Goal: Task Accomplishment & Management: Manage account settings

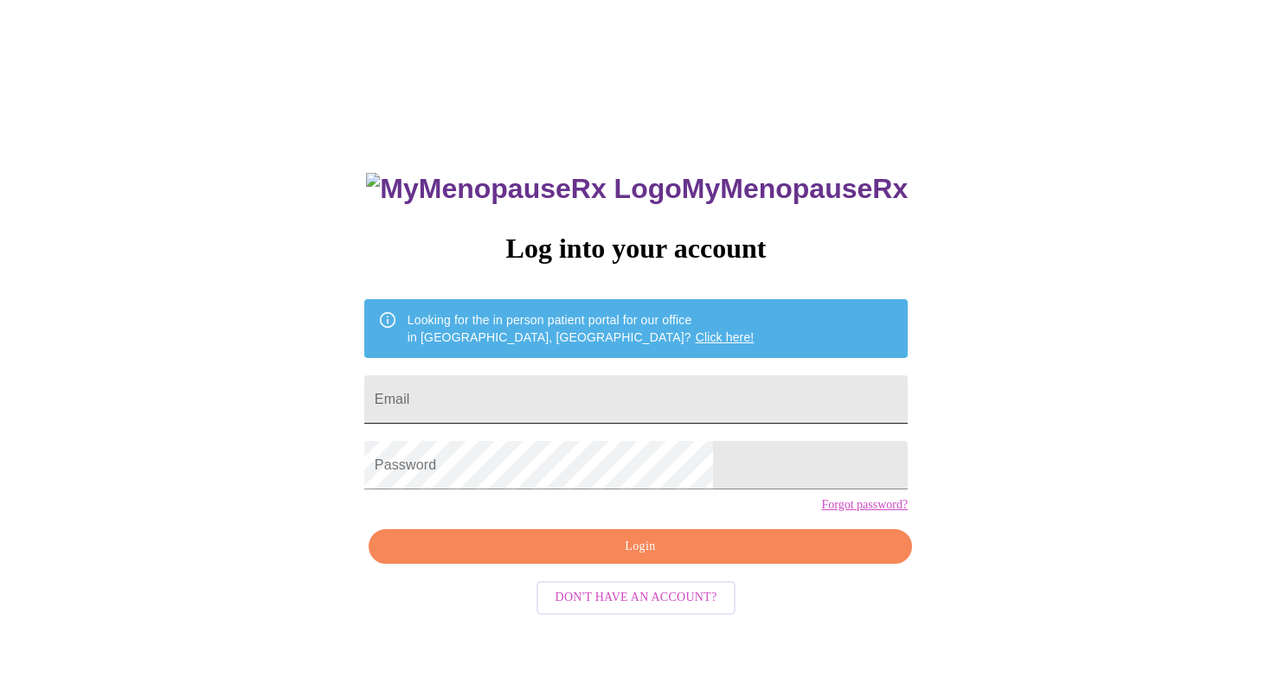
click at [506, 400] on input "Email" at bounding box center [635, 400] width 543 height 48
type input "[EMAIL_ADDRESS][DOMAIN_NAME]"
click at [630, 558] on span "Login" at bounding box center [641, 547] width 504 height 22
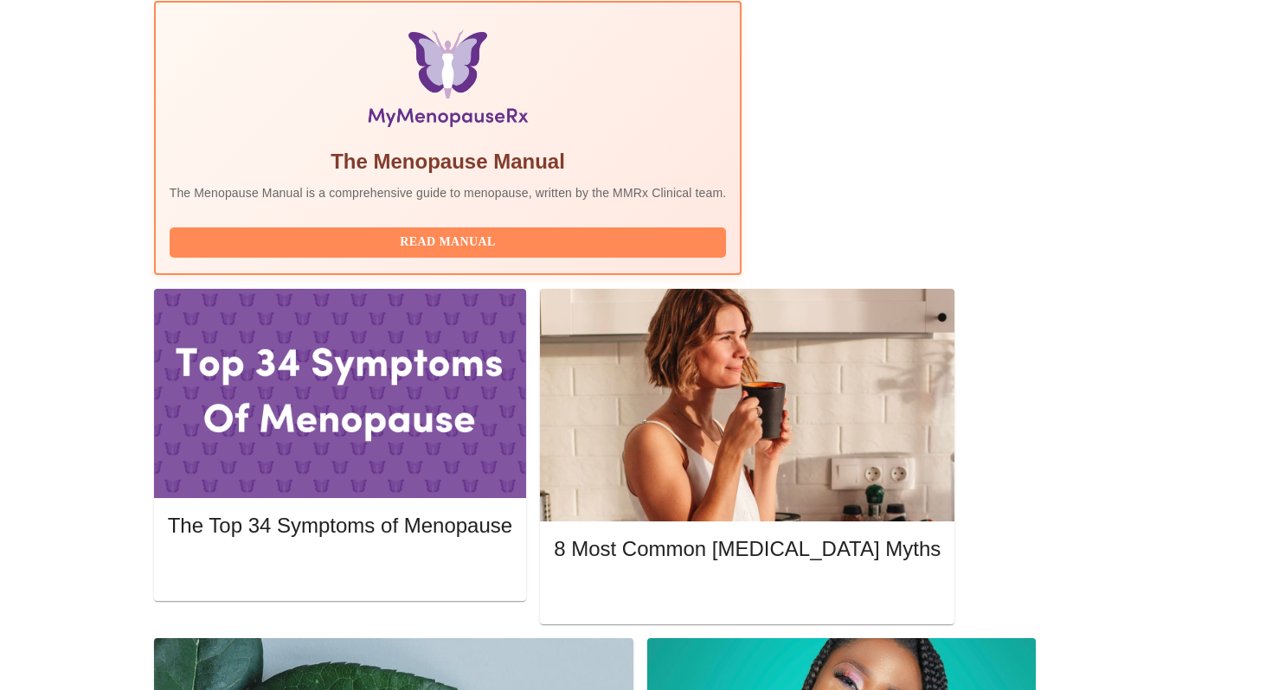
scroll to position [536, 0]
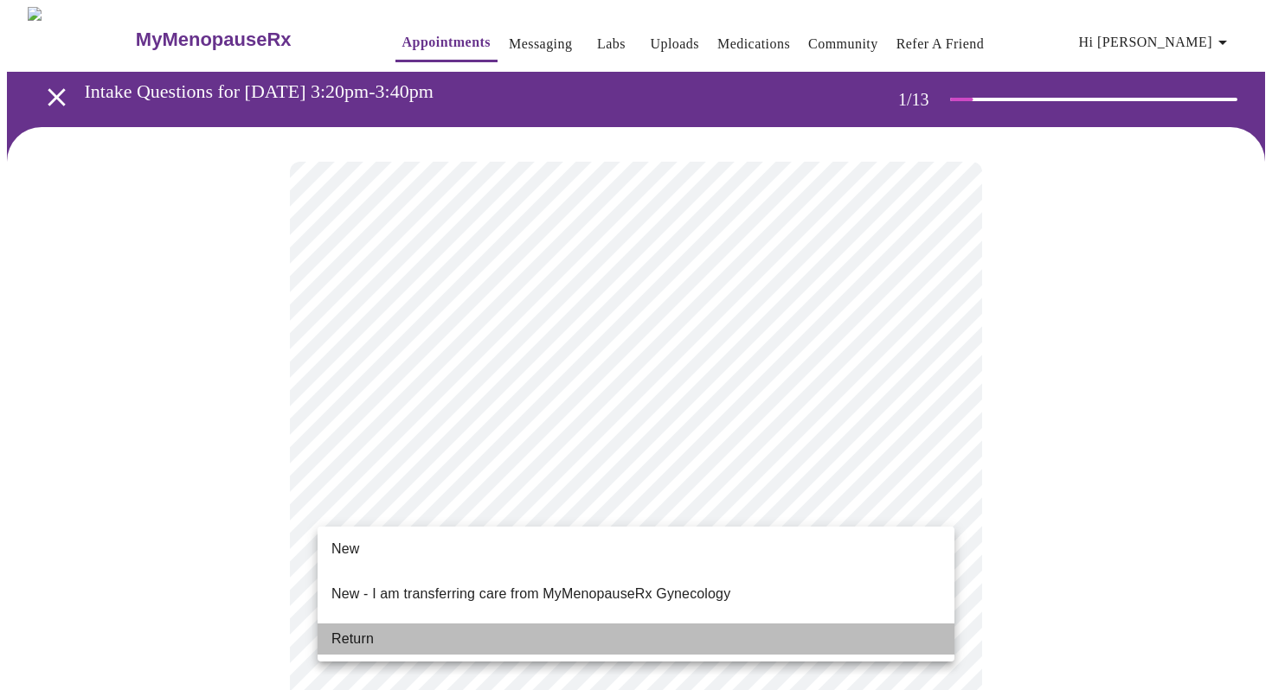
click at [383, 624] on li "Return" at bounding box center [636, 639] width 637 height 31
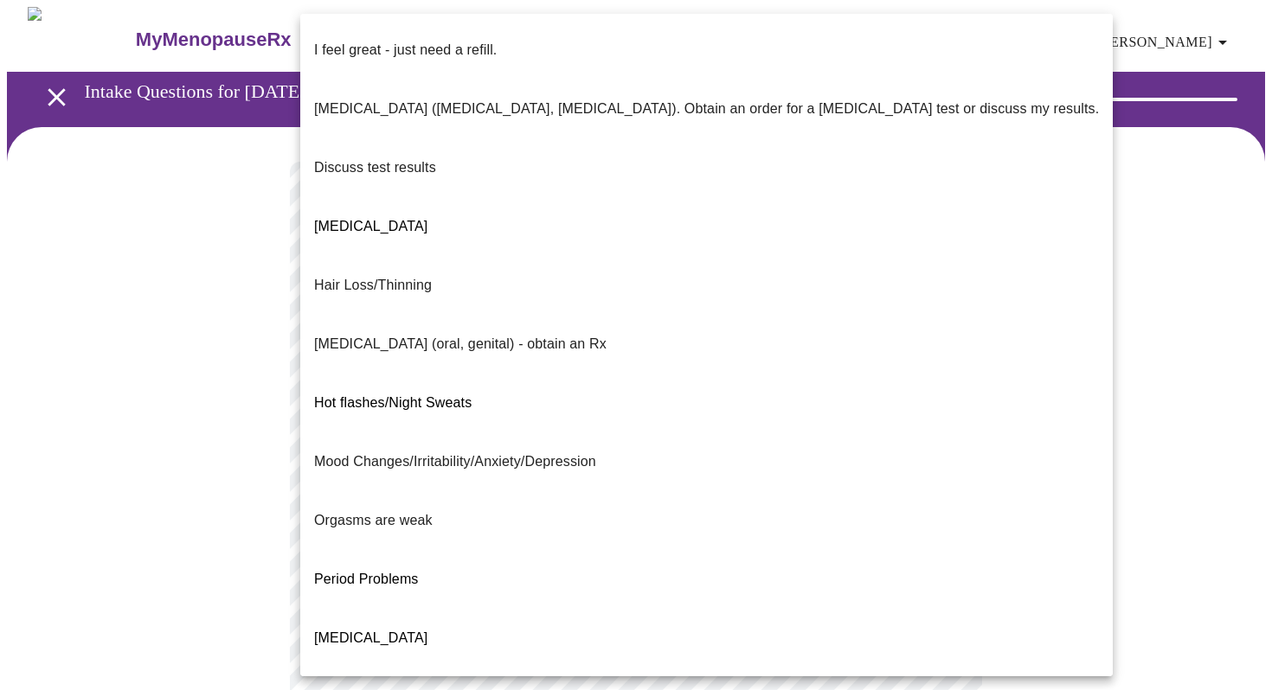
click at [728, 365] on body "MyMenopauseRx Appointments Messaging Labs Uploads Medications Community Refer a…" at bounding box center [636, 607] width 1258 height 1200
click at [714, 433] on li "Mood Changes/Irritability/Anxiety/Depression" at bounding box center [706, 462] width 813 height 59
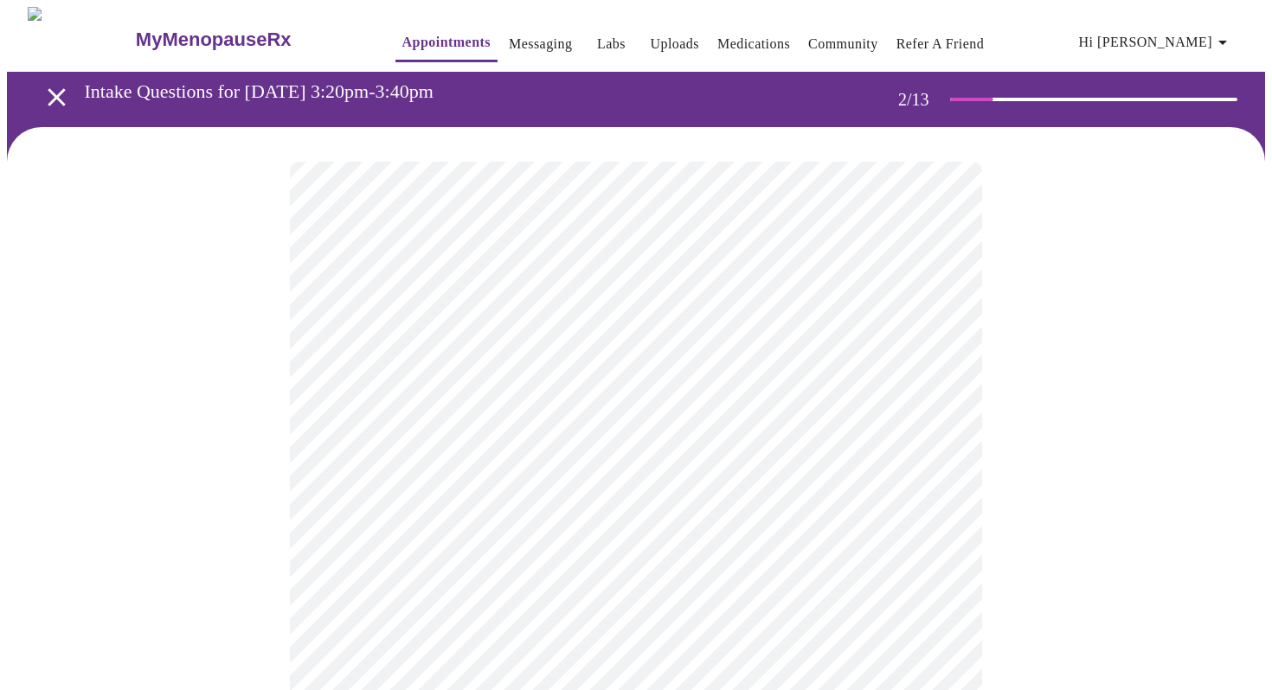
click at [592, 514] on body "MyMenopauseRx Appointments Messaging Labs Uploads Medications Community Refer a…" at bounding box center [636, 602] width 1258 height 1191
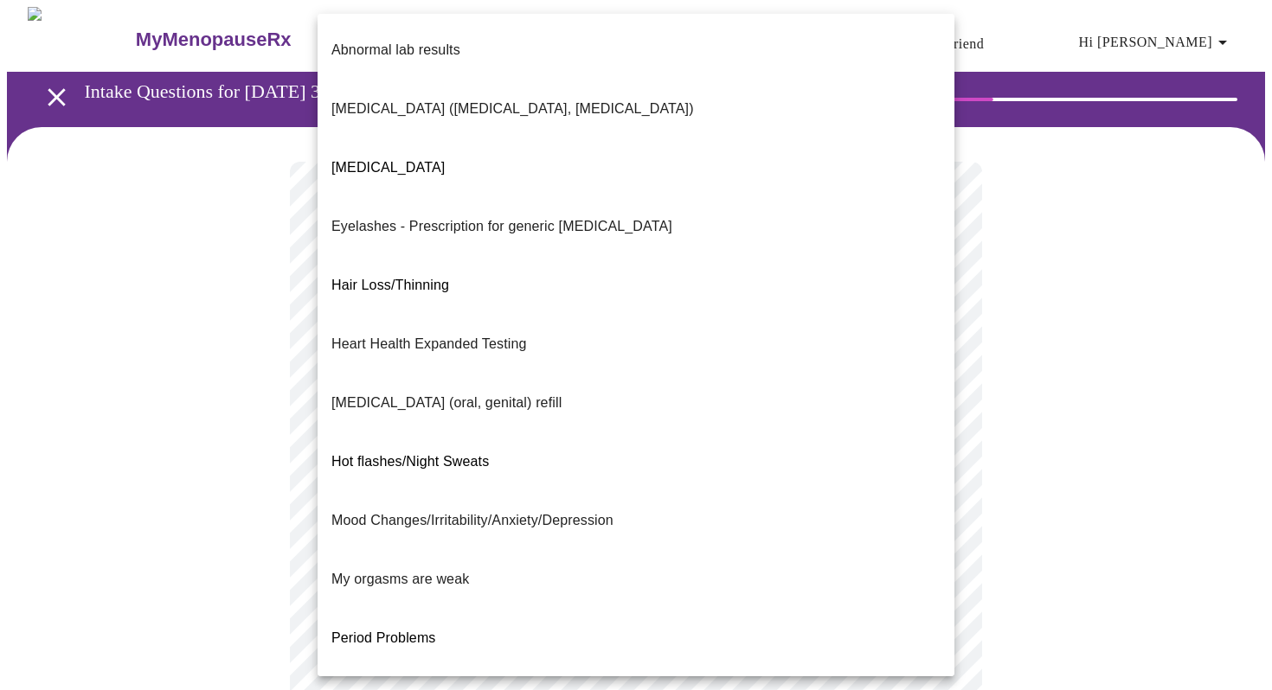
click at [421, 160] on span "[MEDICAL_DATA]" at bounding box center [387, 167] width 113 height 15
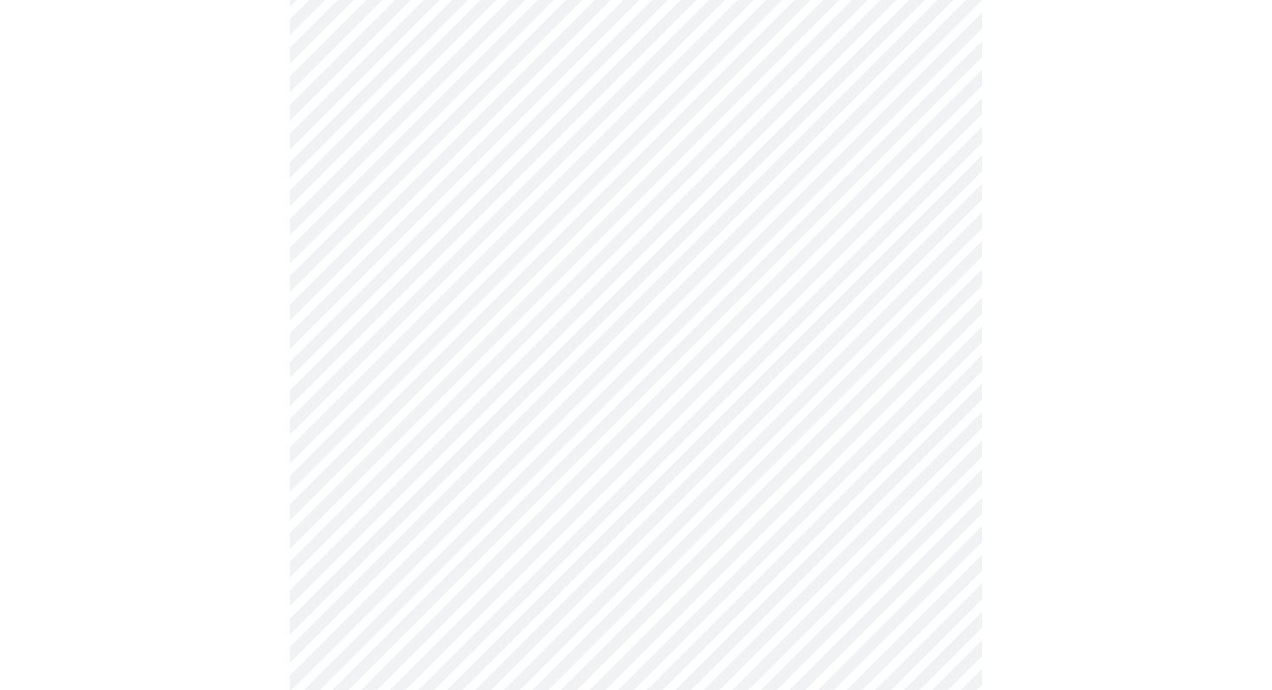
scroll to position [295, 0]
click at [485, 388] on body "MyMenopauseRx Appointments Messaging Labs Uploads Medications Community Refer a…" at bounding box center [636, 302] width 1258 height 1180
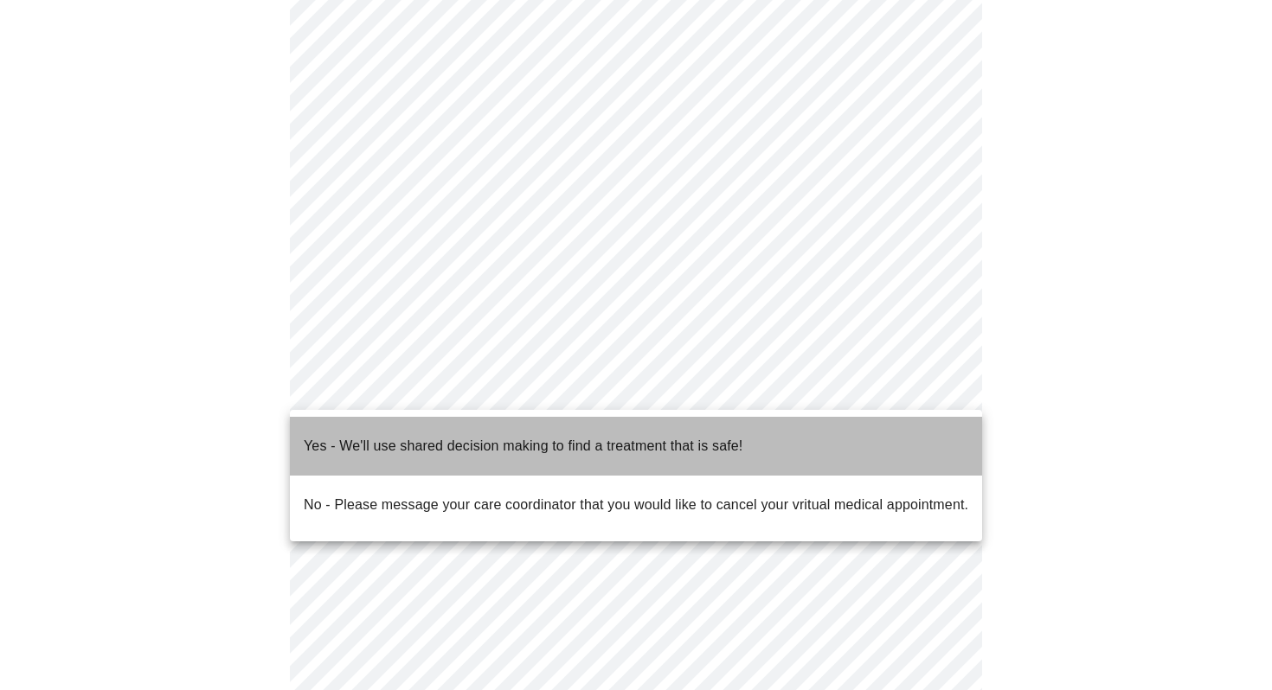
click at [476, 453] on span "Yes - We'll use shared decision making to find a treatment that is safe!" at bounding box center [523, 446] width 439 height 48
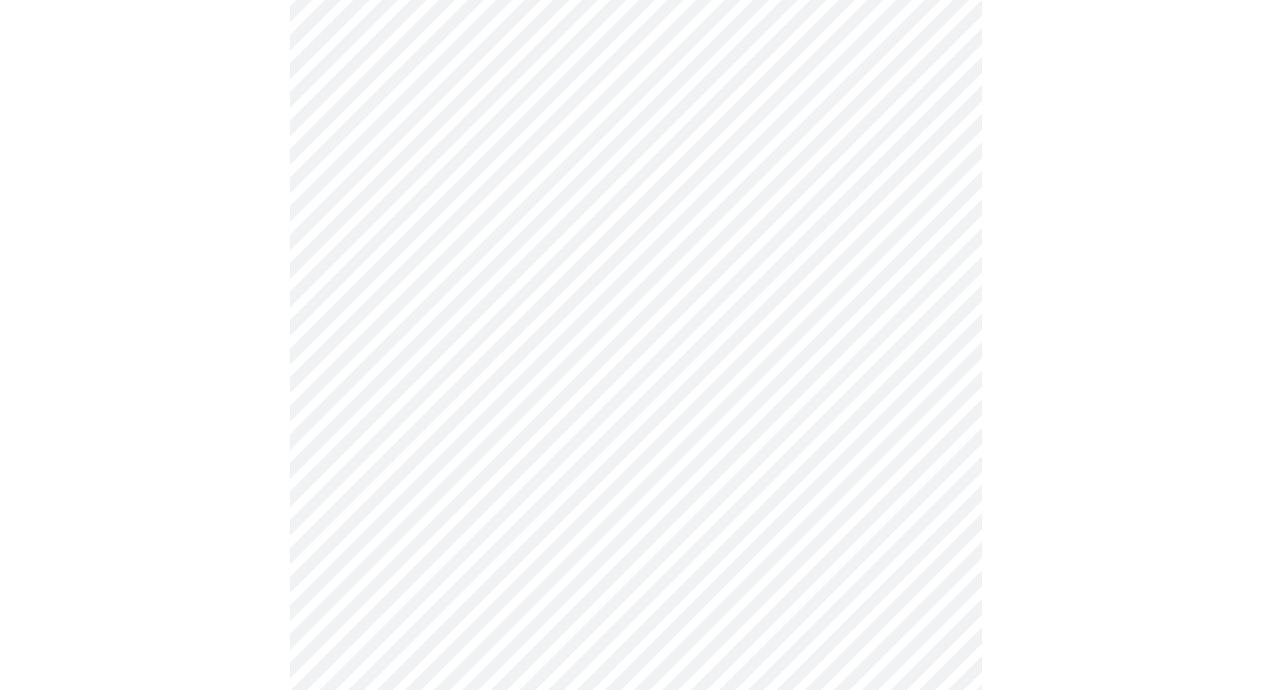
scroll to position [0, 0]
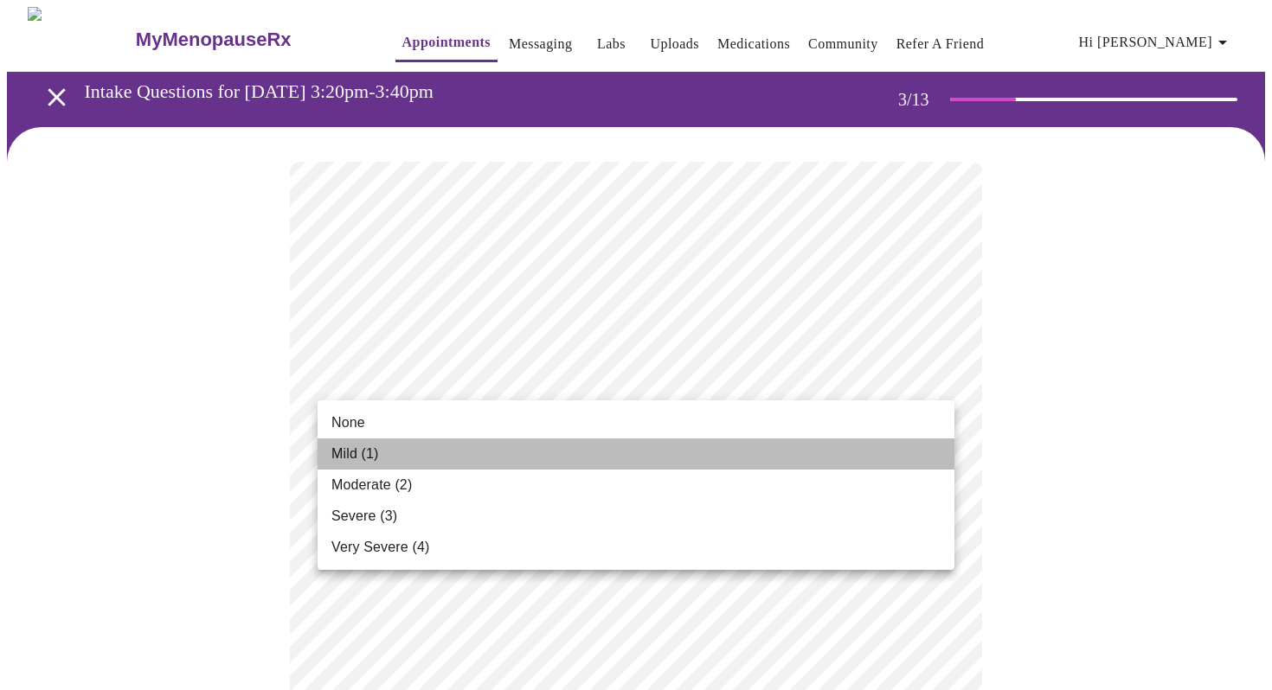
click at [439, 452] on li "Mild (1)" at bounding box center [636, 454] width 637 height 31
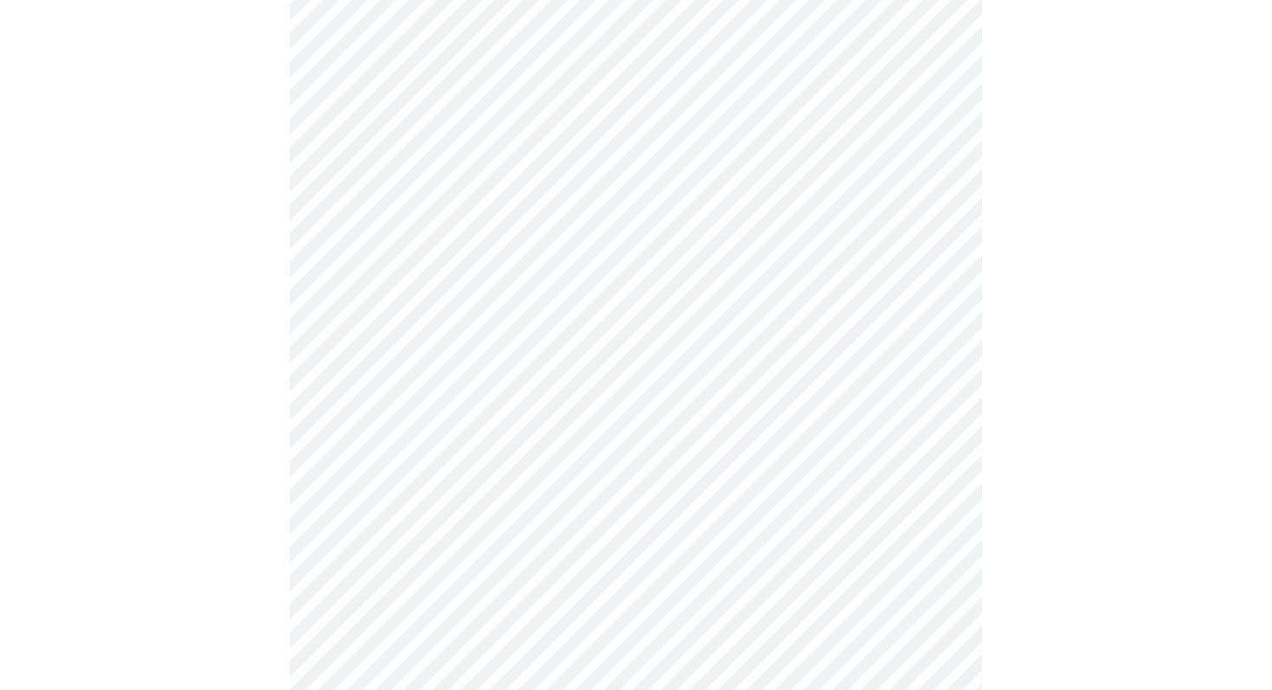
scroll to position [275, 0]
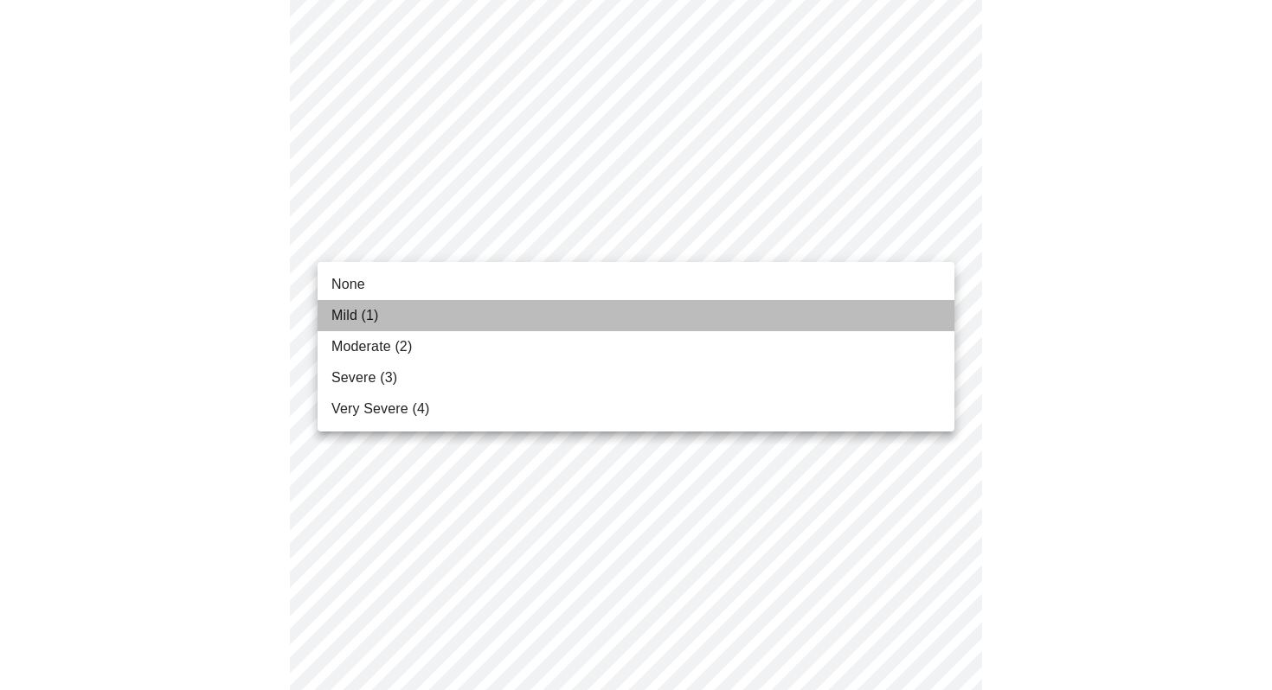
click at [345, 310] on span "Mild (1)" at bounding box center [355, 315] width 48 height 21
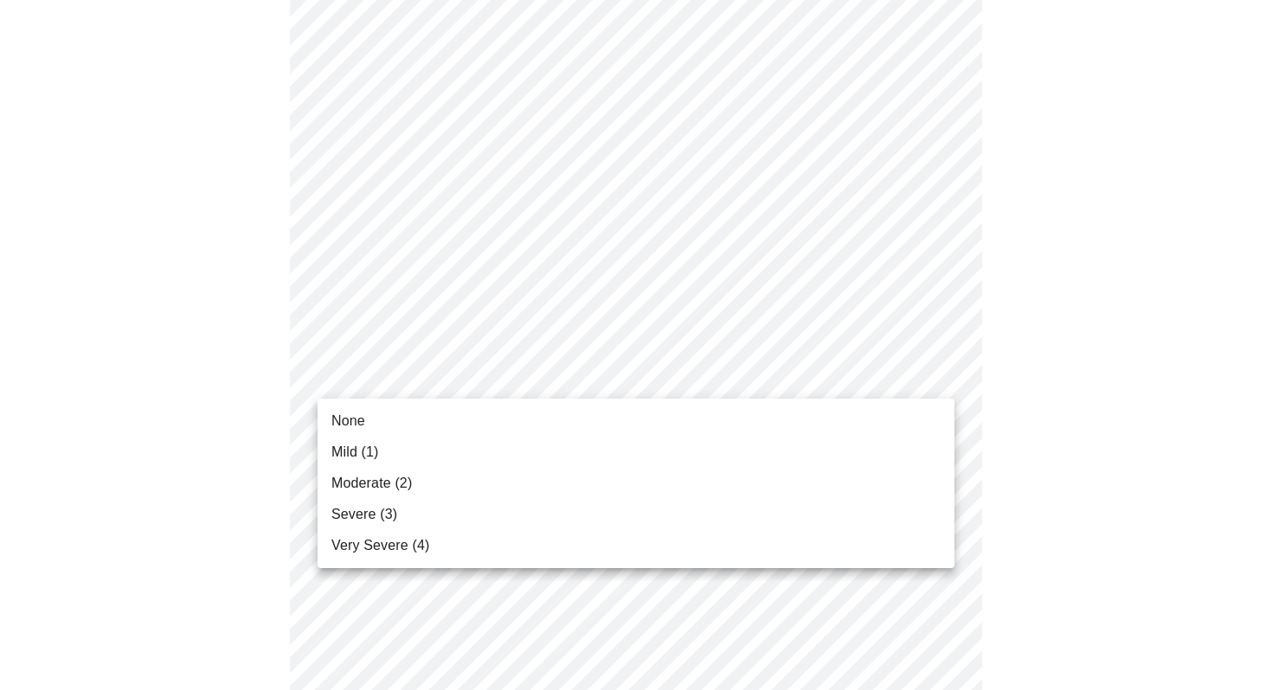
click at [398, 485] on span "Moderate (2)" at bounding box center [371, 483] width 80 height 21
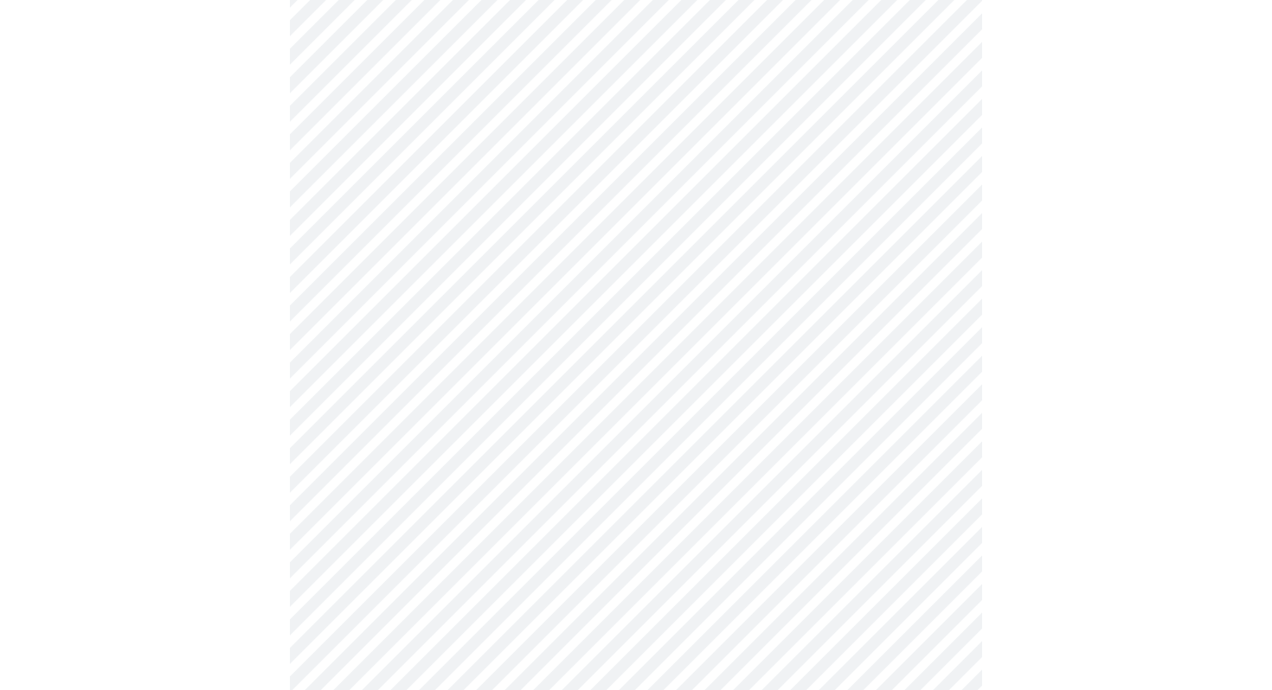
scroll to position [420, 0]
click at [404, 371] on body "MyMenopauseRx Appointments Messaging Labs Uploads Medications Community Refer a…" at bounding box center [636, 701] width 1258 height 2229
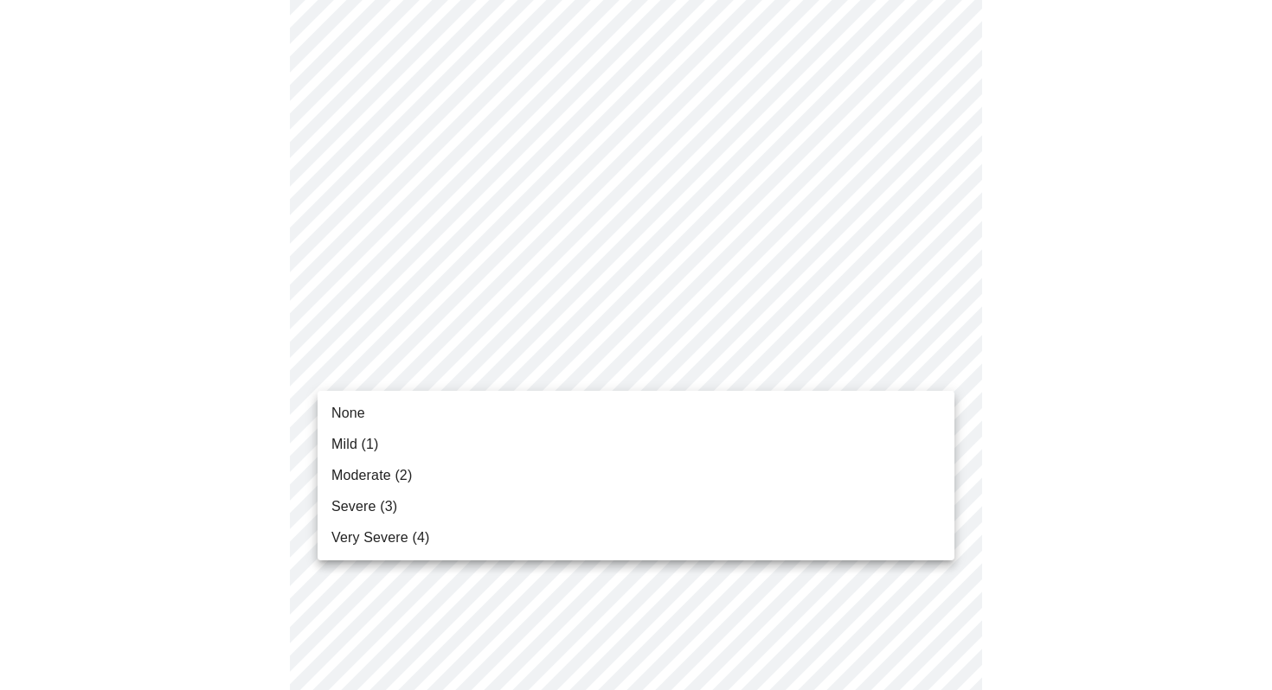
click at [390, 517] on span "Severe (3)" at bounding box center [364, 507] width 66 height 21
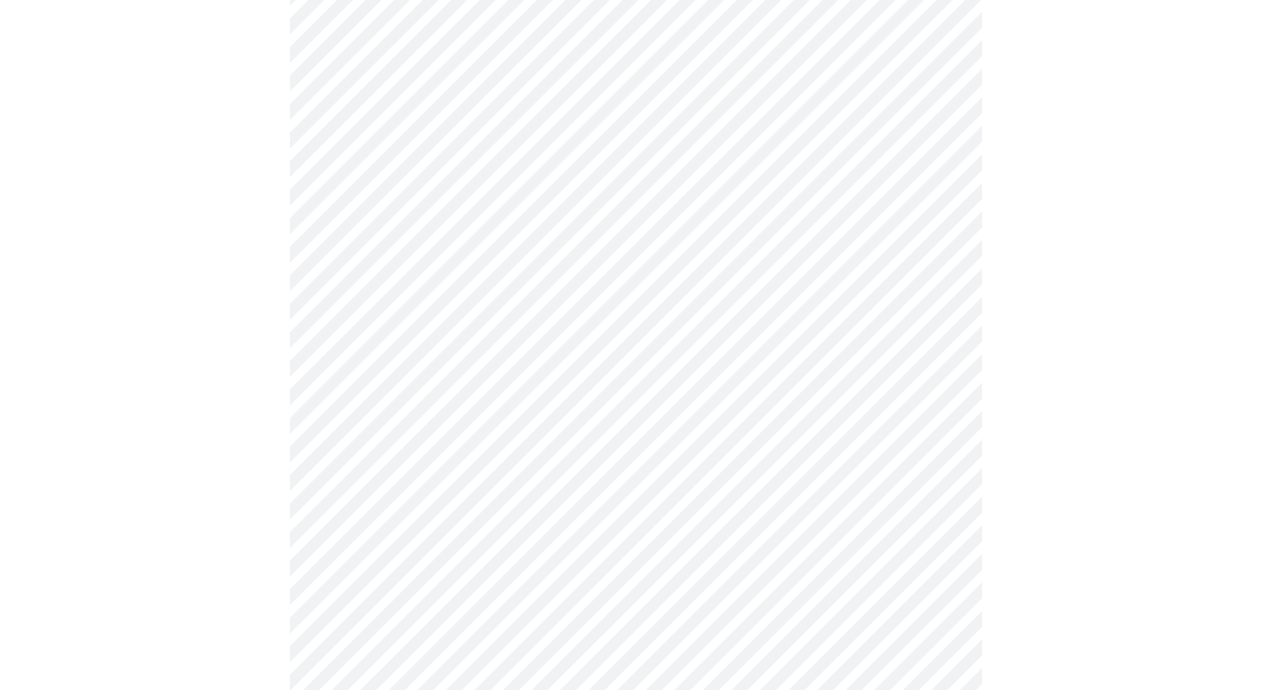
scroll to position [551, 0]
click at [471, 358] on body "MyMenopauseRx Appointments Messaging Labs Uploads Medications Community Refer a…" at bounding box center [636, 558] width 1258 height 2205
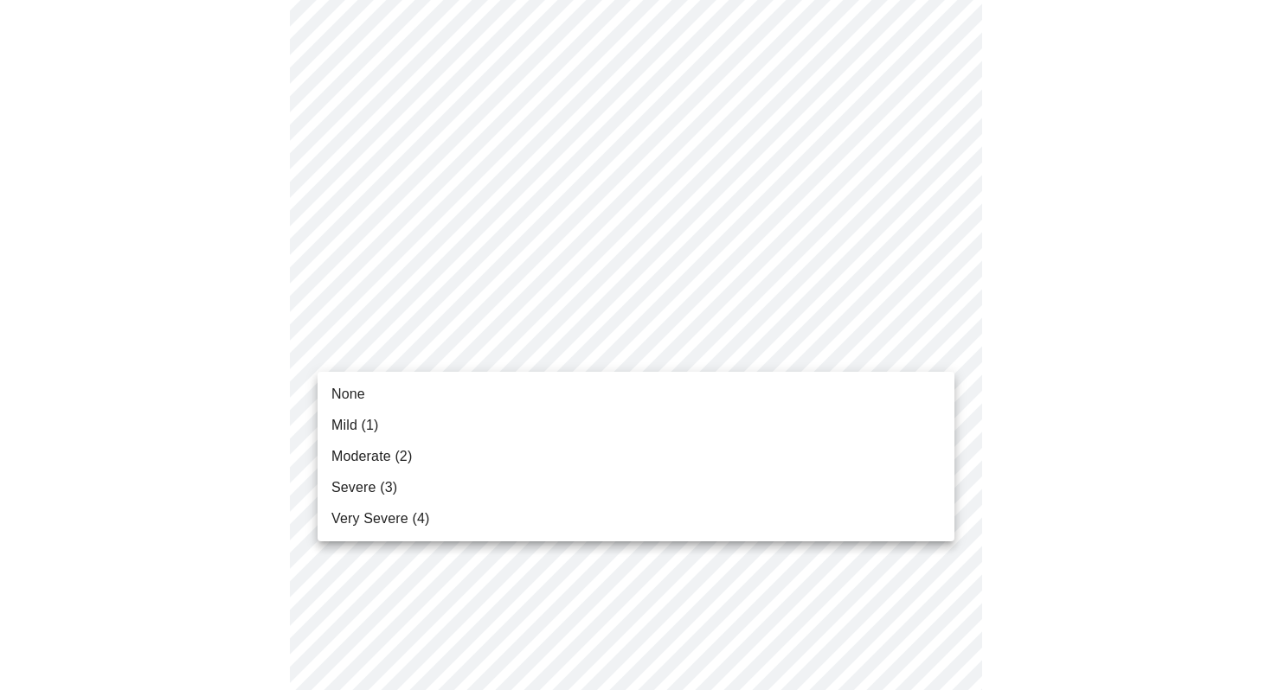
click at [423, 501] on li "Severe (3)" at bounding box center [636, 487] width 637 height 31
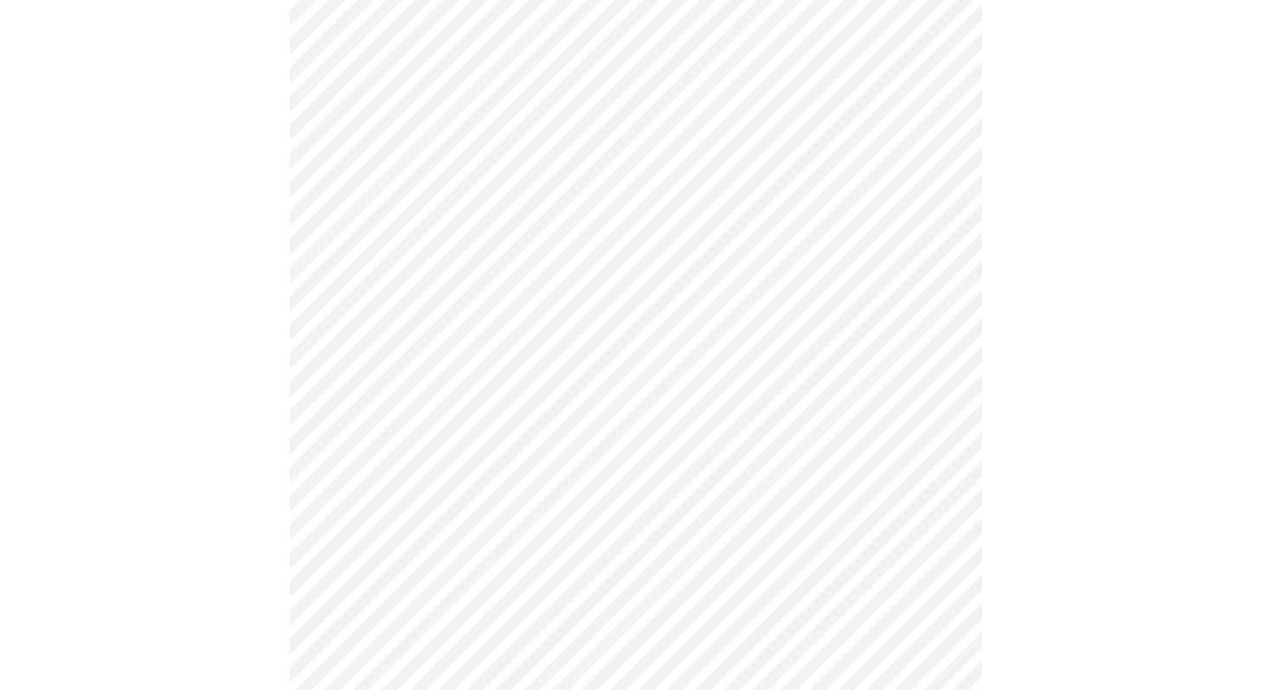
click at [436, 464] on body "MyMenopauseRx Appointments Messaging Labs Uploads Medications Community Refer a…" at bounding box center [636, 546] width 1258 height 2181
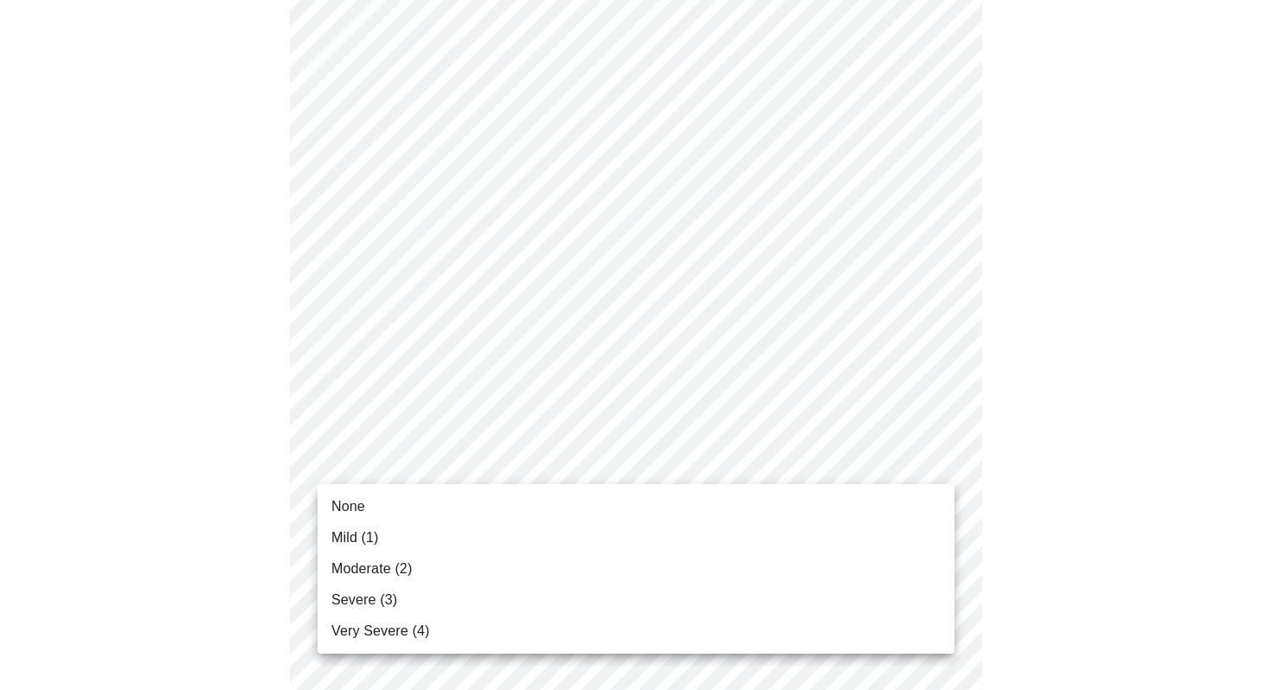
click at [386, 602] on span "Severe (3)" at bounding box center [364, 600] width 66 height 21
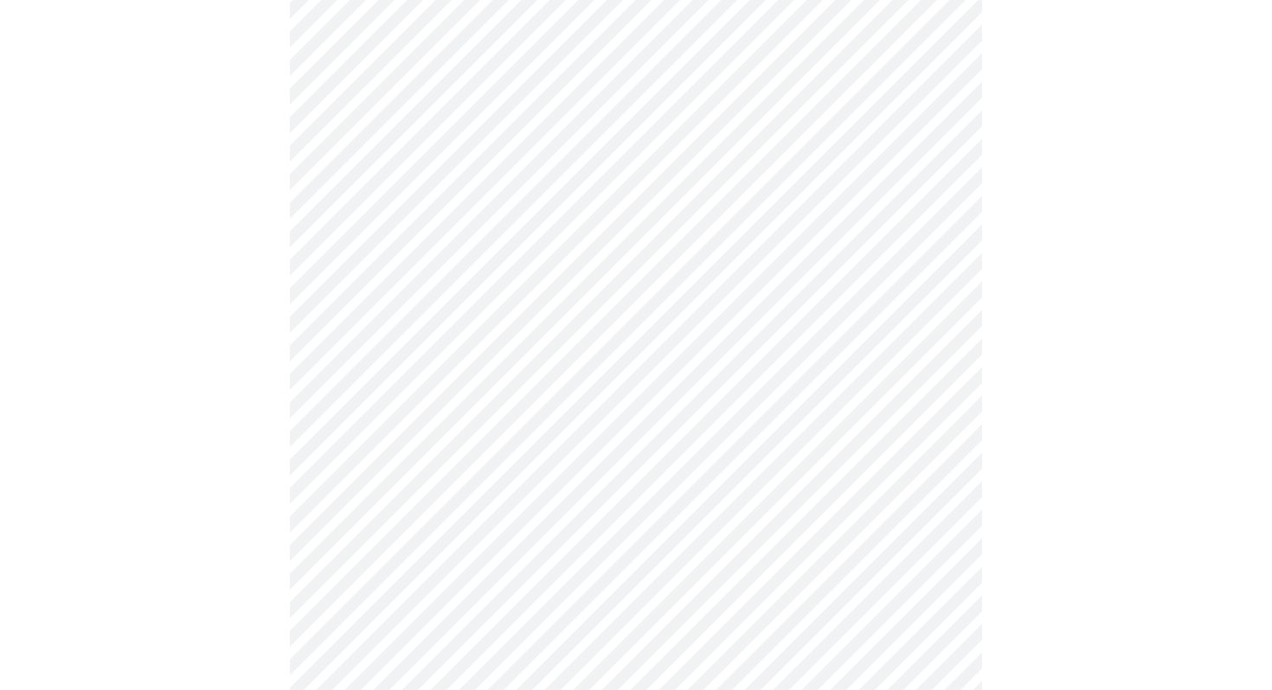
scroll to position [832, 0]
click at [462, 319] on body "MyMenopauseRx Appointments Messaging Labs Uploads Medications Community Refer a…" at bounding box center [636, 253] width 1258 height 2156
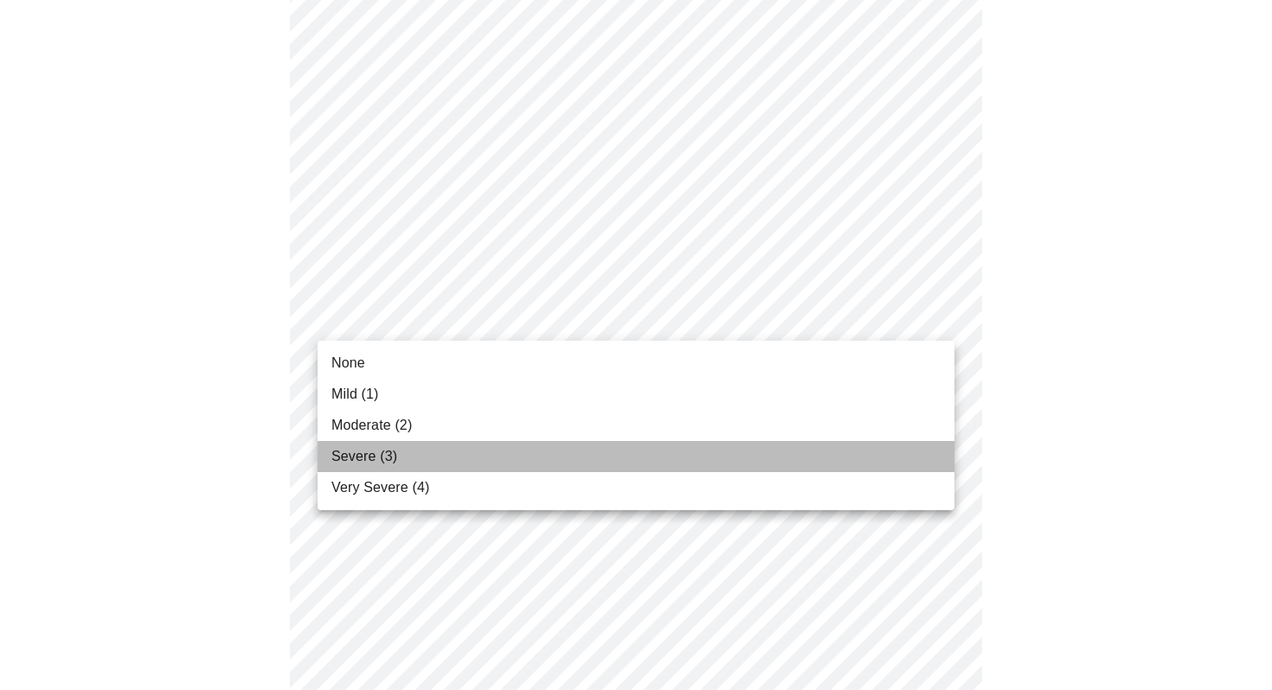
click at [434, 453] on li "Severe (3)" at bounding box center [636, 456] width 637 height 31
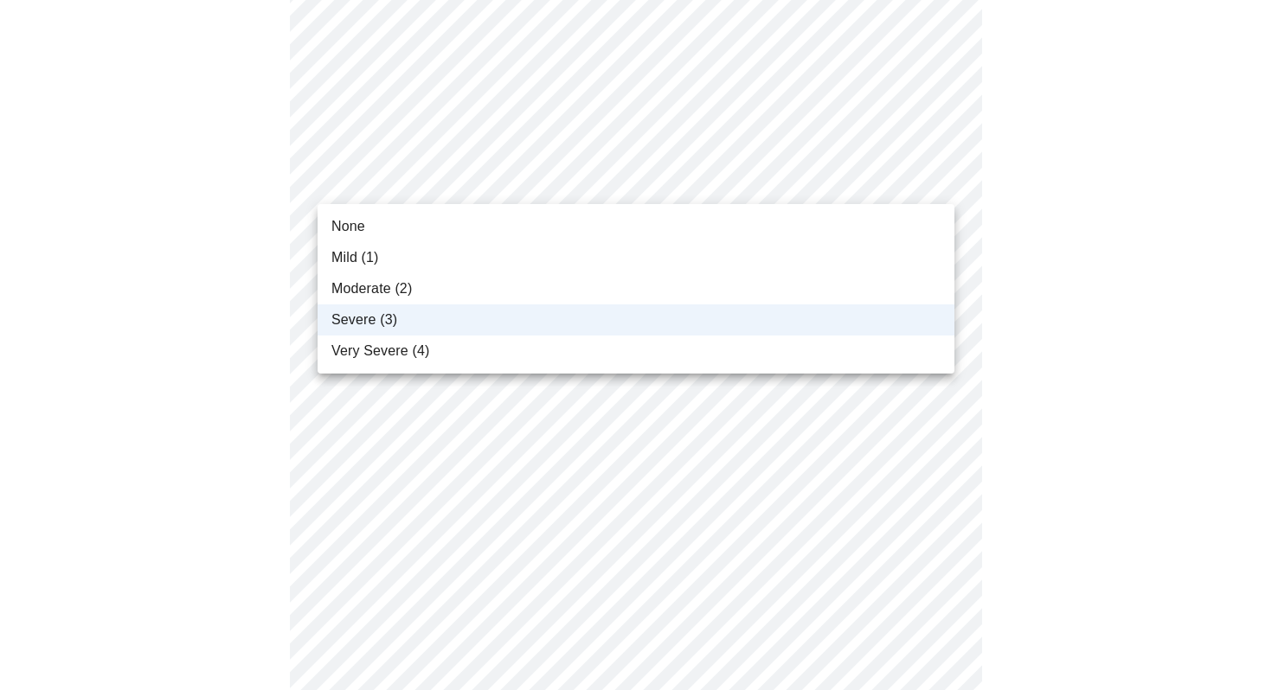
click at [463, 188] on body "MyMenopauseRx Appointments Messaging Labs Uploads Medications Community Refer a…" at bounding box center [636, 241] width 1258 height 2132
click at [463, 188] on div at bounding box center [636, 345] width 1272 height 690
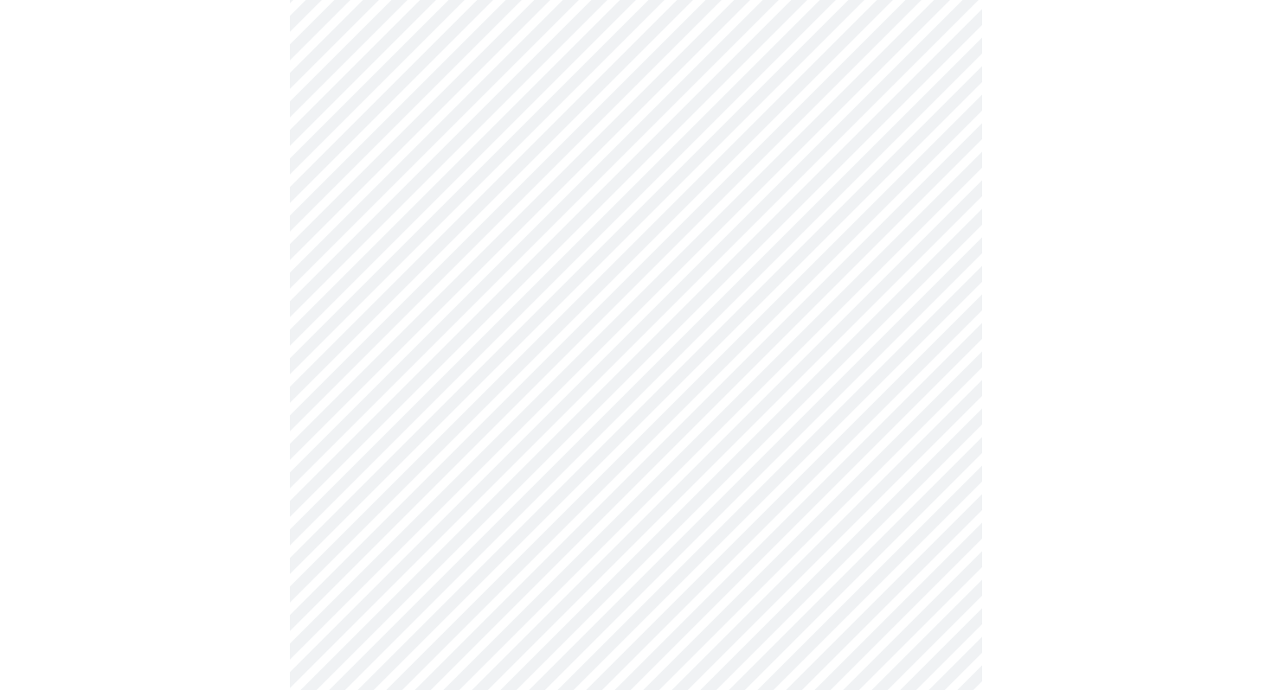
click at [448, 56] on body "MyMenopauseRx Appointments Messaging Labs Uploads Medications Community Refer a…" at bounding box center [636, 241] width 1258 height 2132
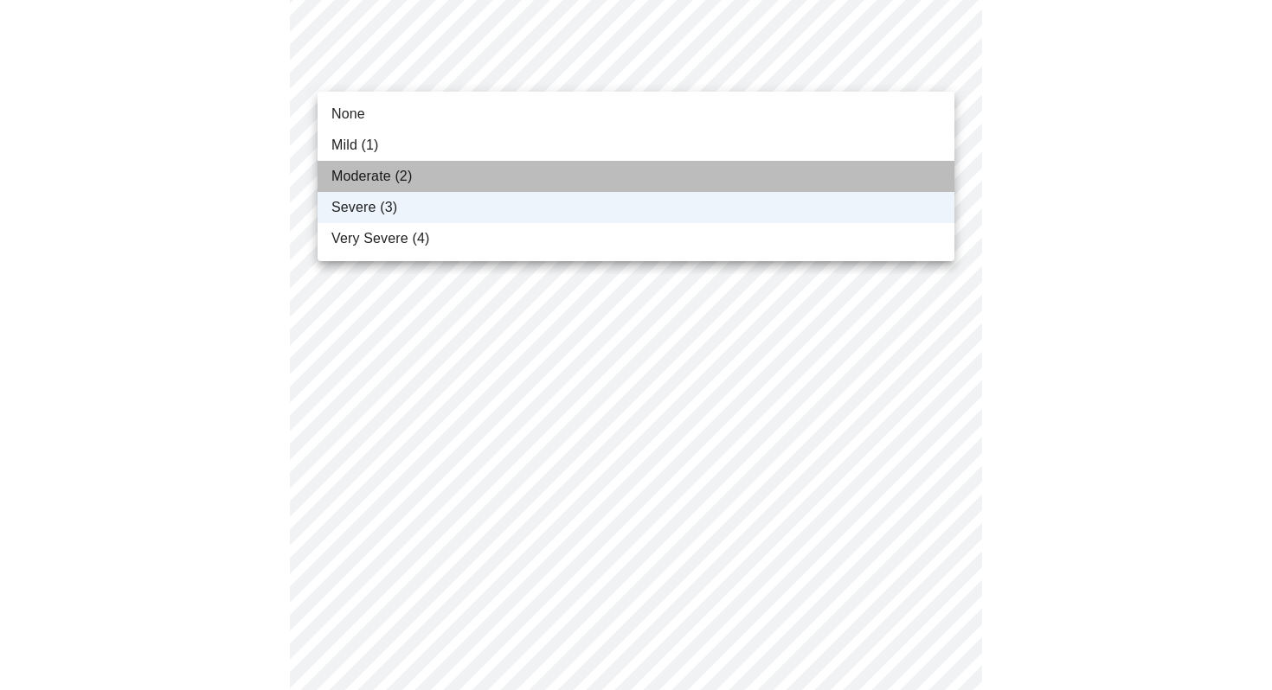
click at [419, 168] on li "Moderate (2)" at bounding box center [636, 176] width 637 height 31
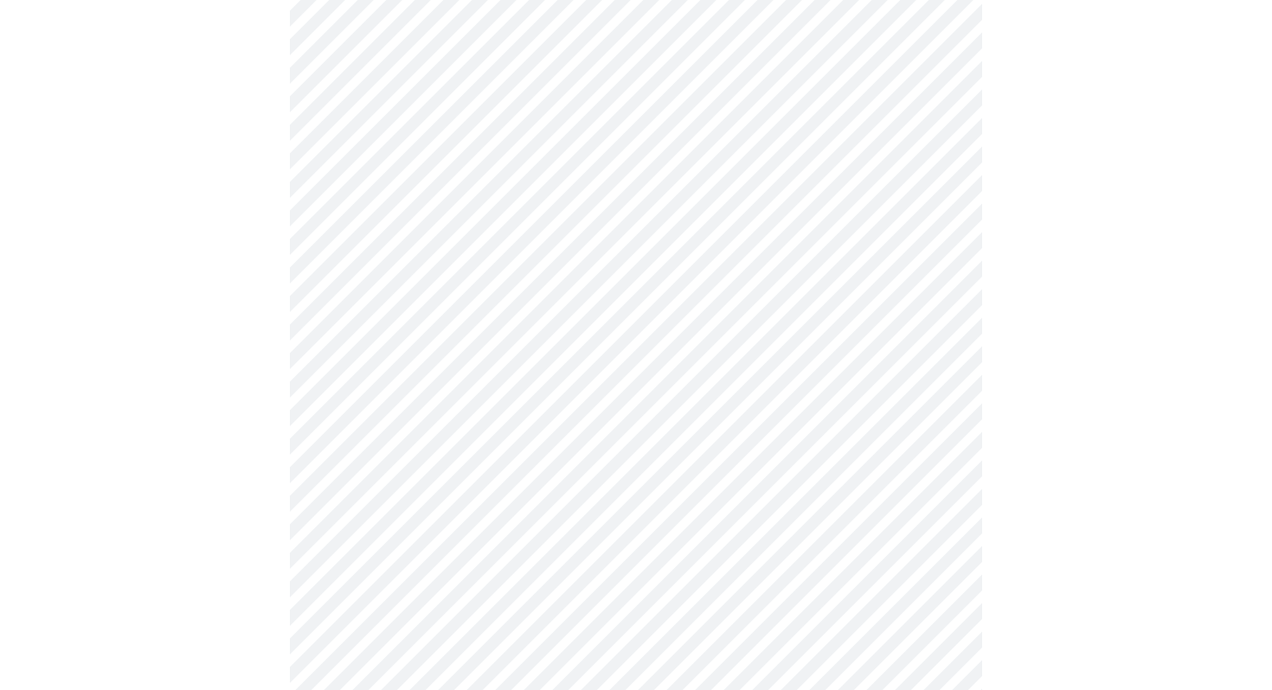
scroll to position [664, 0]
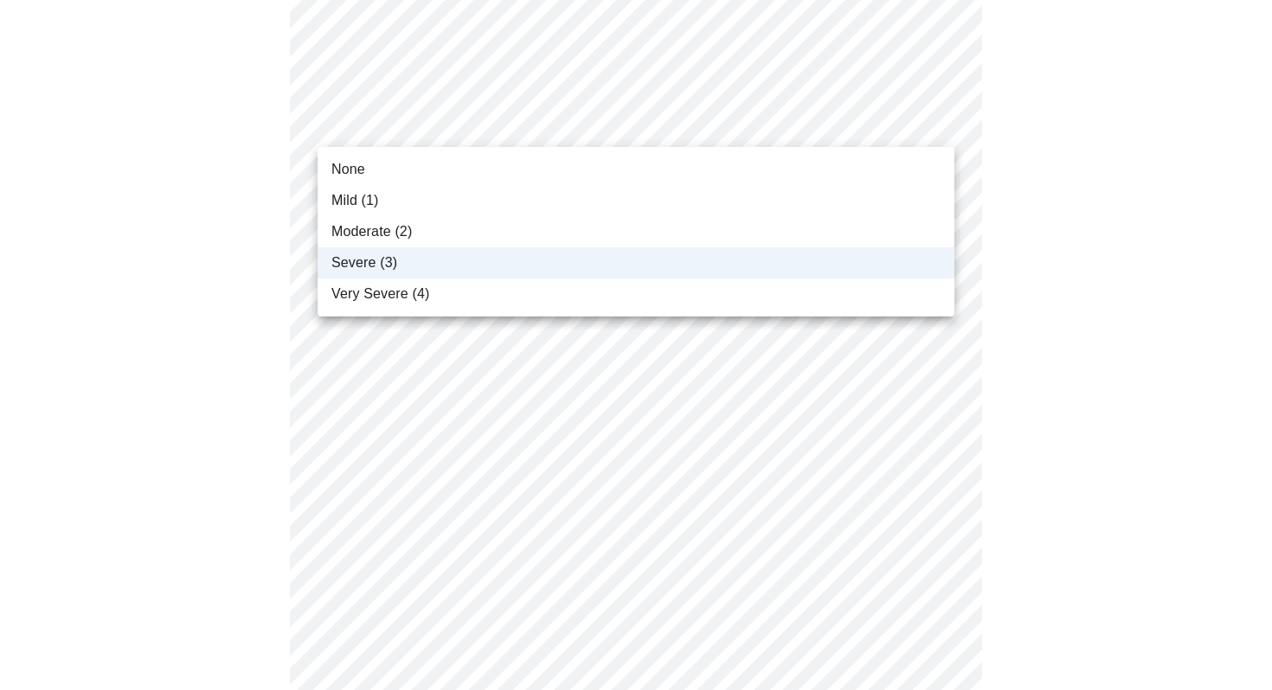
click at [415, 133] on body "MyMenopauseRx Appointments Messaging Labs Uploads Medications Community Refer a…" at bounding box center [636, 409] width 1258 height 2132
click at [392, 236] on span "Moderate (2)" at bounding box center [371, 232] width 80 height 21
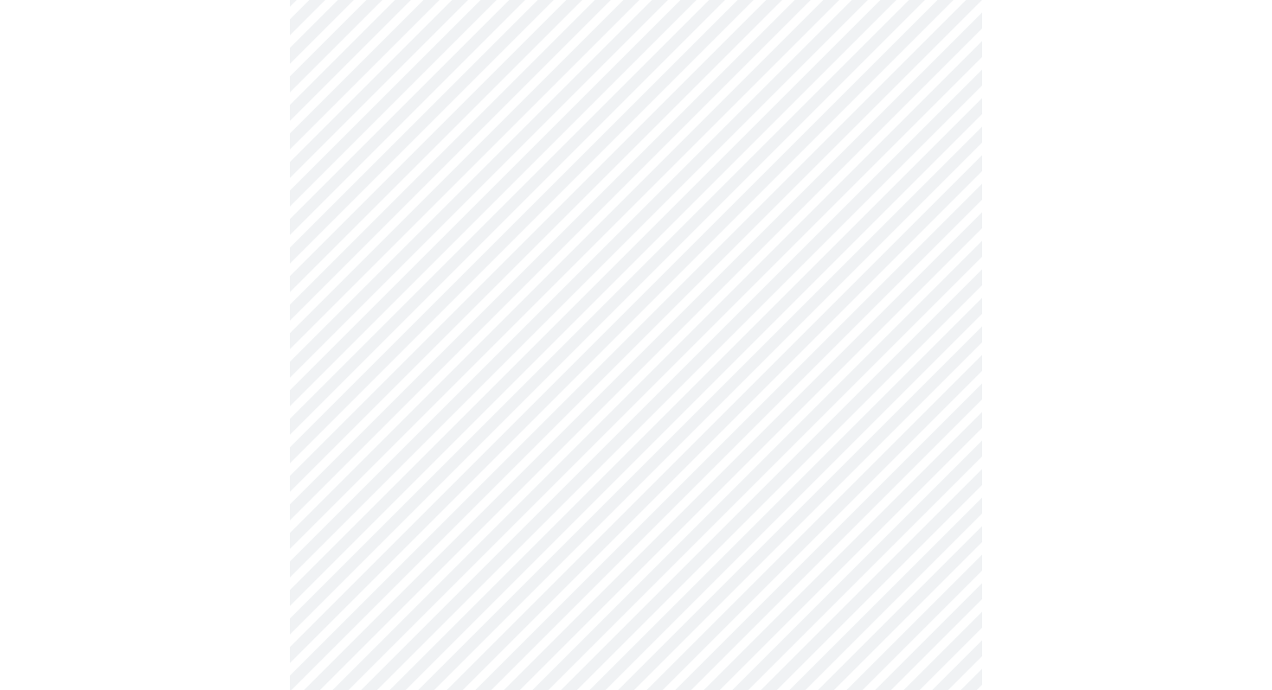
scroll to position [1110, 0]
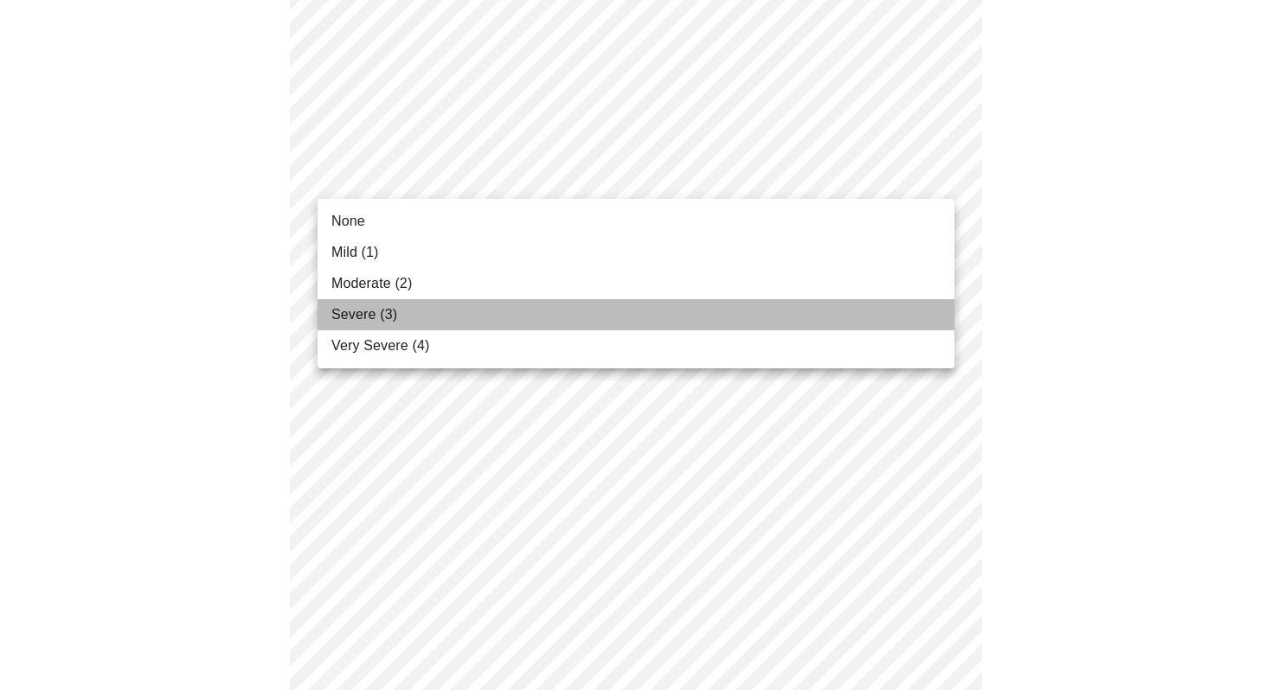
click at [367, 320] on span "Severe (3)" at bounding box center [364, 315] width 66 height 21
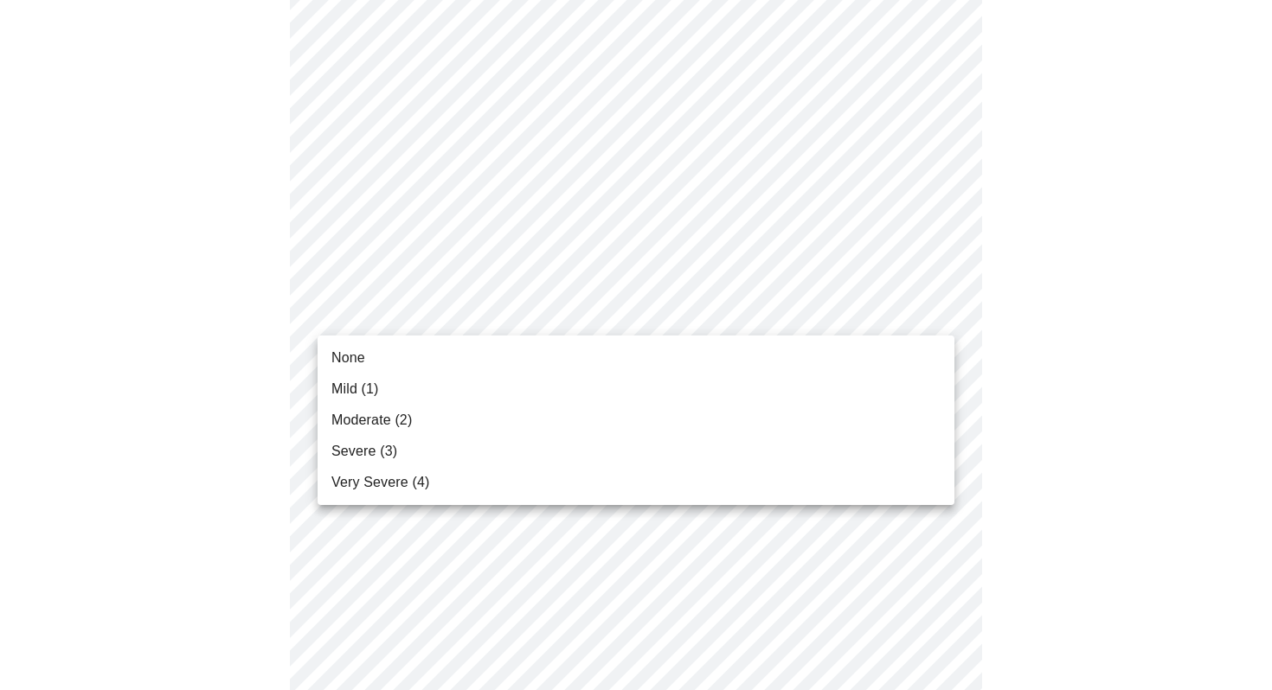
click at [359, 354] on span "None" at bounding box center [348, 358] width 34 height 21
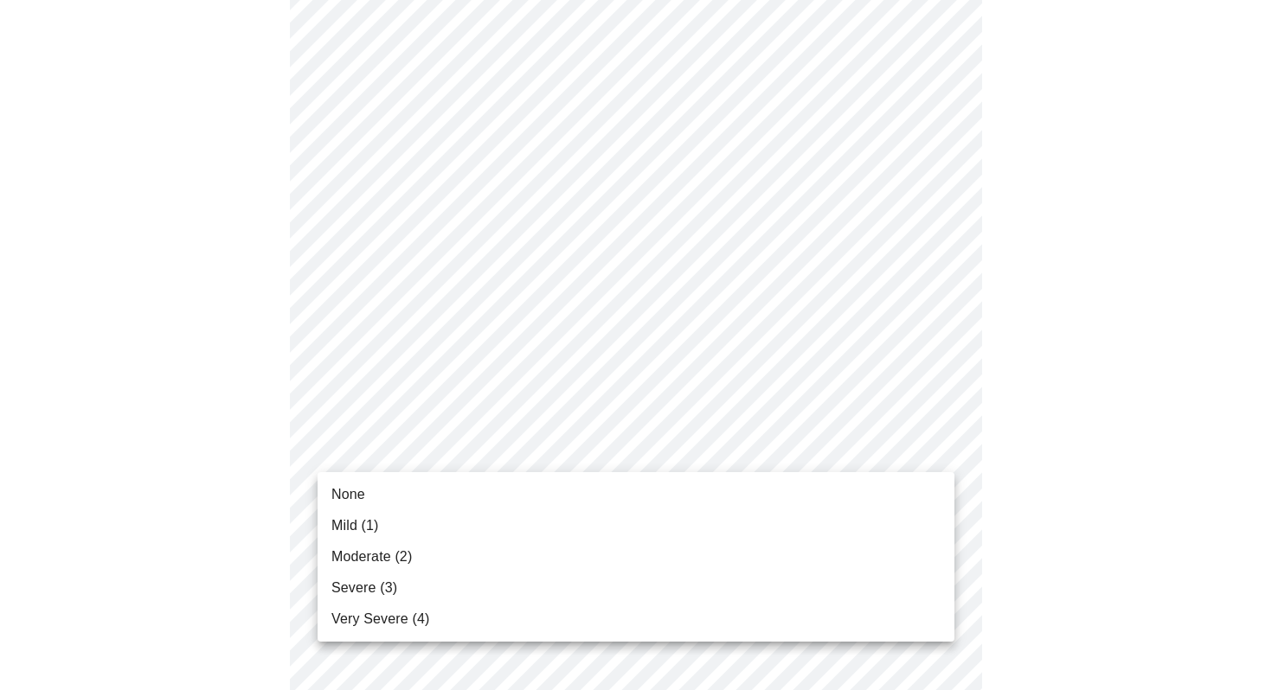
click at [363, 518] on span "Mild (1)" at bounding box center [355, 526] width 48 height 21
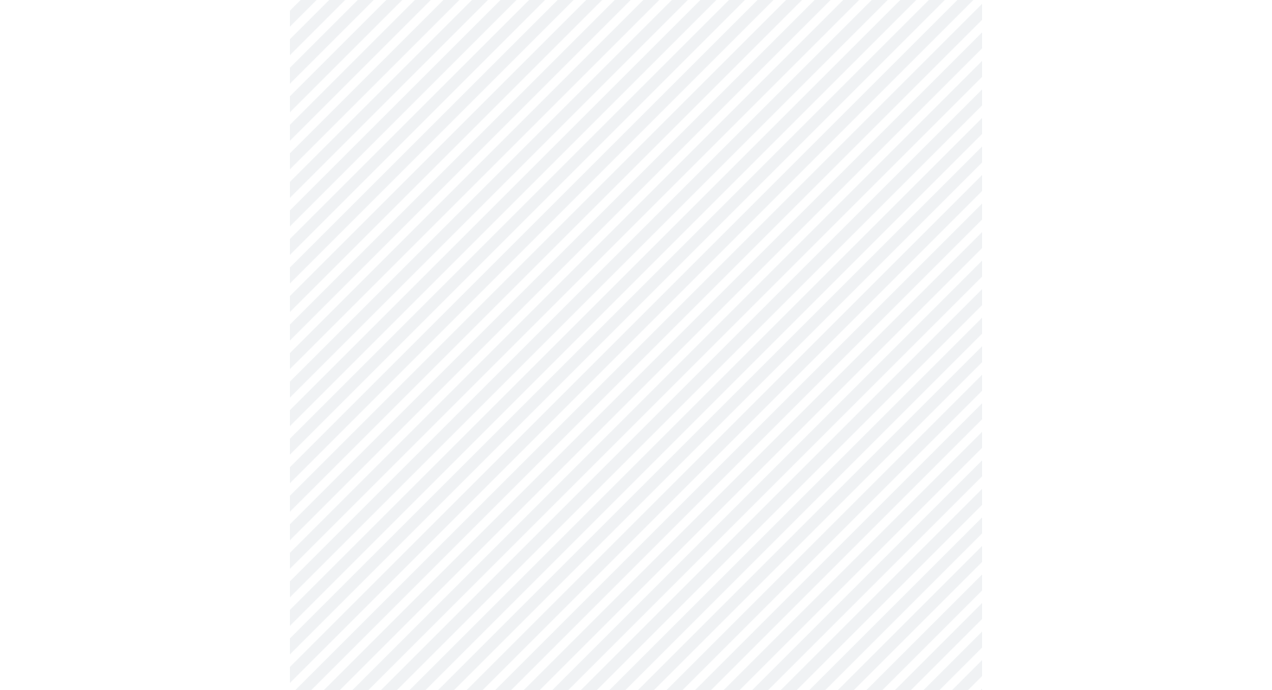
scroll to position [1317, 0]
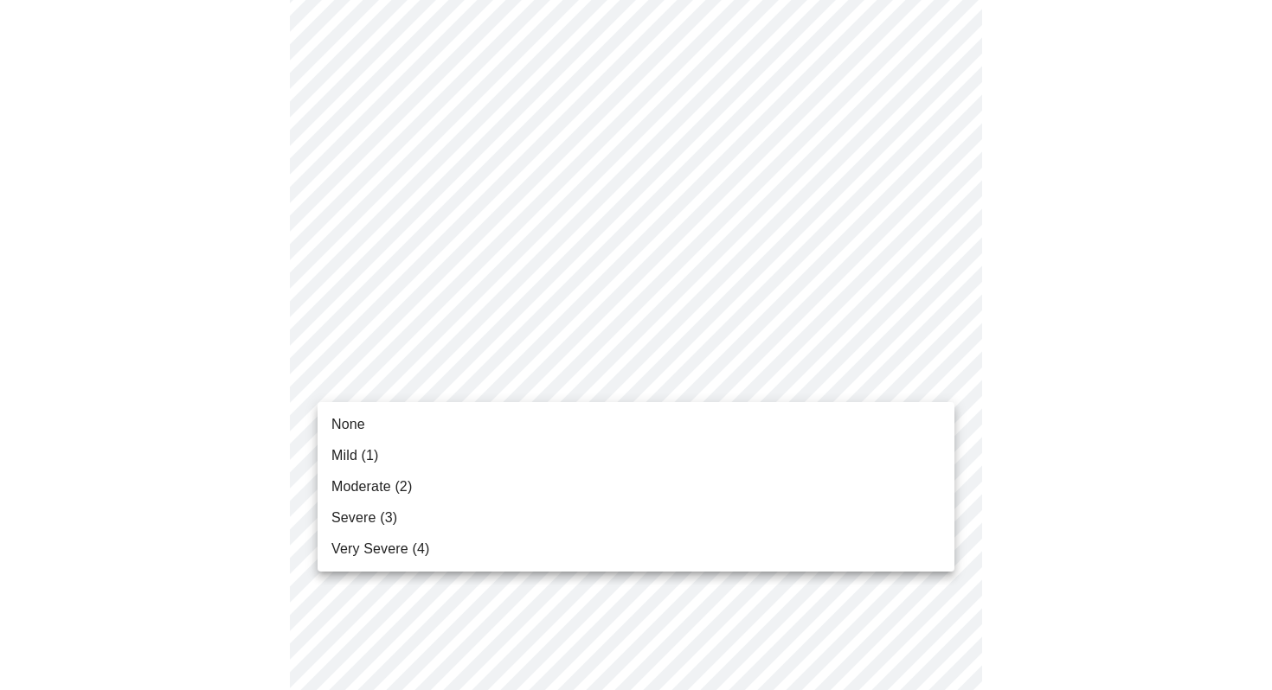
click at [393, 511] on span "Severe (3)" at bounding box center [364, 518] width 66 height 21
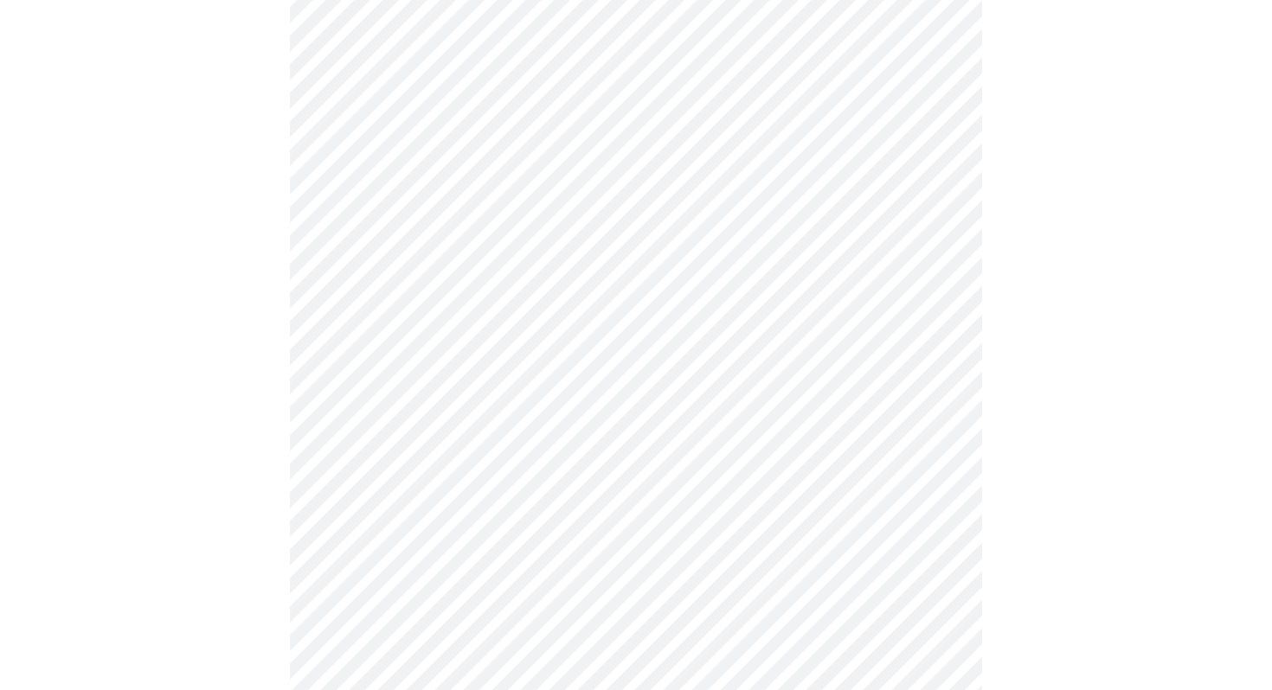
scroll to position [755, 0]
click at [656, 305] on body "MyMenopauseRx Appointments Messaging Labs Uploads Medications Community Refer a…" at bounding box center [636, 106] width 1258 height 1708
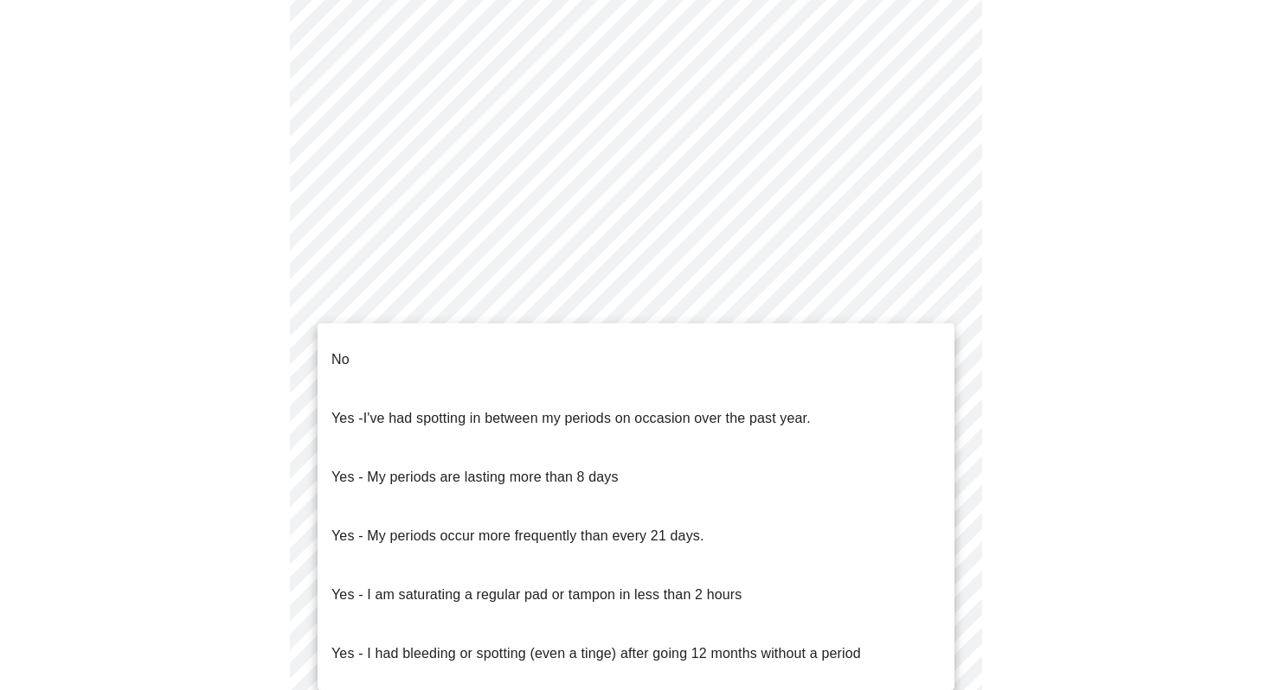
click at [477, 340] on li "No" at bounding box center [636, 360] width 637 height 59
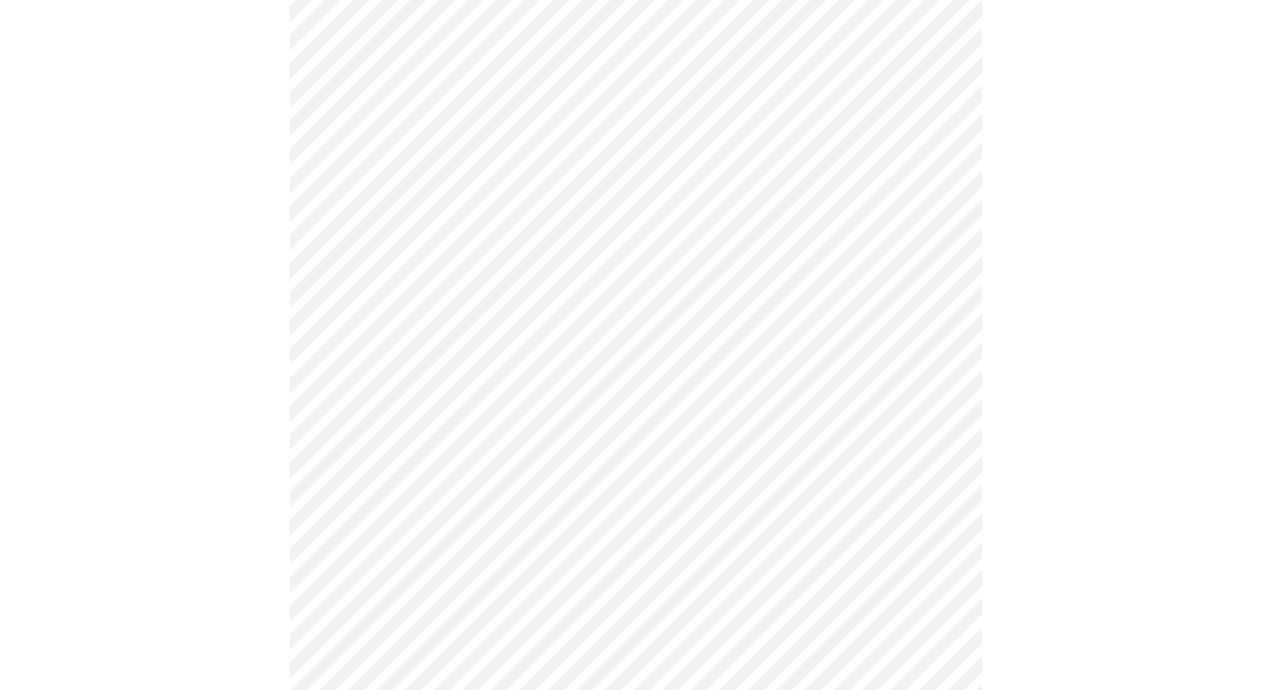
click at [471, 434] on body "MyMenopauseRx Appointments Messaging Labs Uploads Medications Community Refer a…" at bounding box center [636, 101] width 1258 height 1698
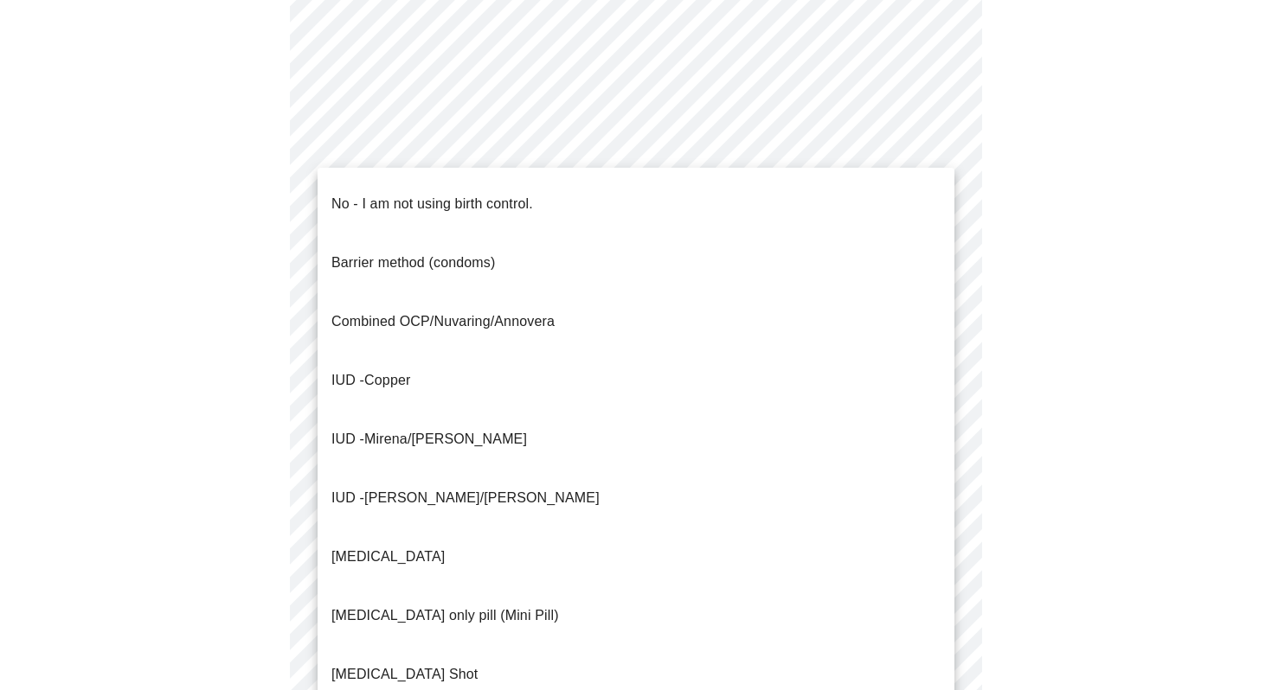
click at [417, 196] on p "No - I am not using birth control." at bounding box center [432, 204] width 202 height 21
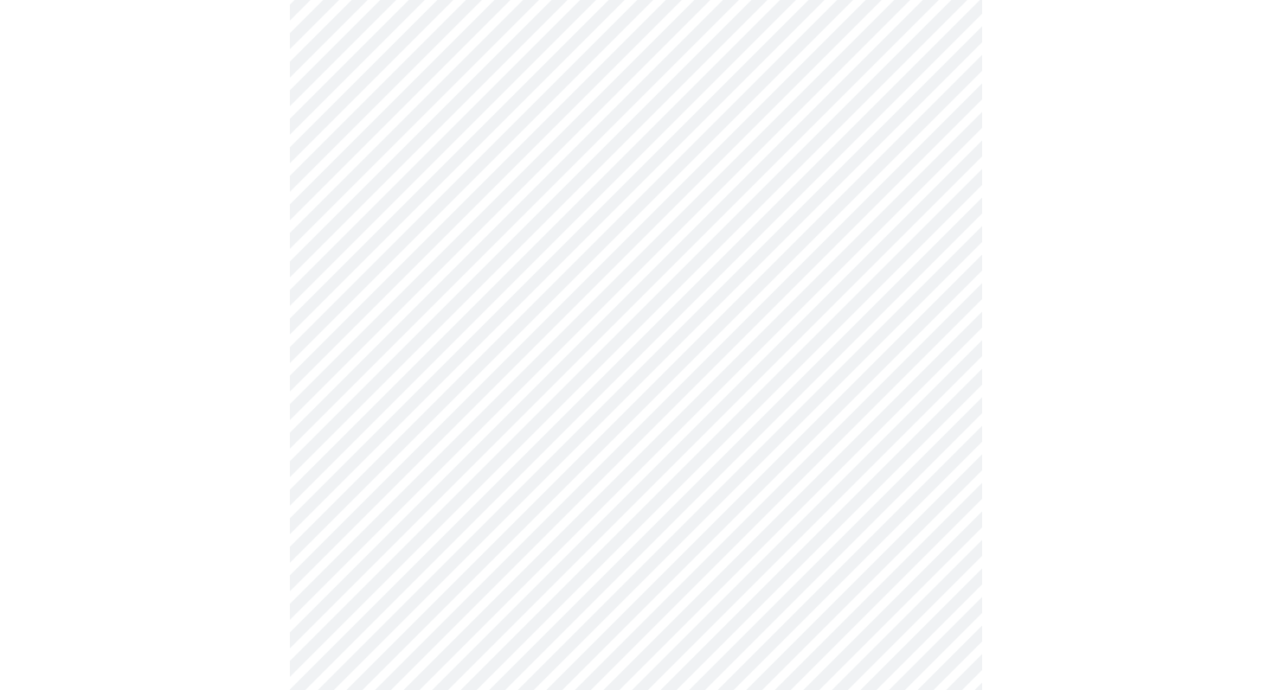
scroll to position [963, 0]
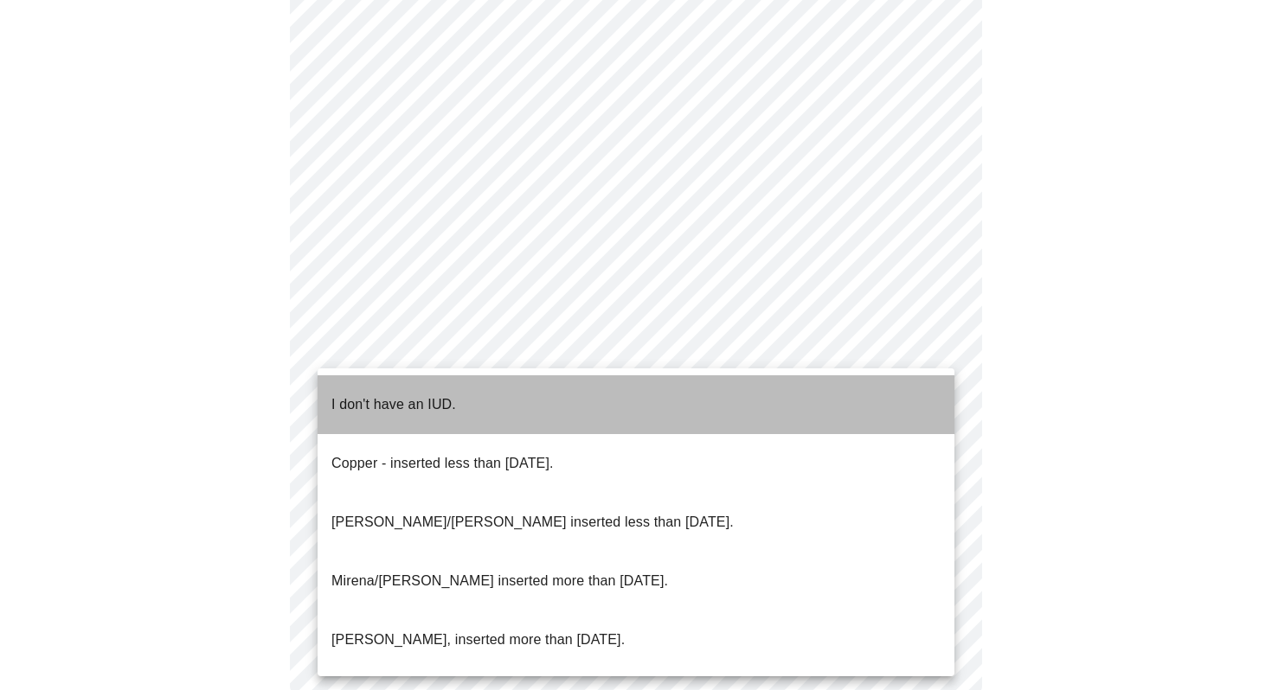
click at [394, 407] on span "I don't have an IUD." at bounding box center [393, 405] width 125 height 48
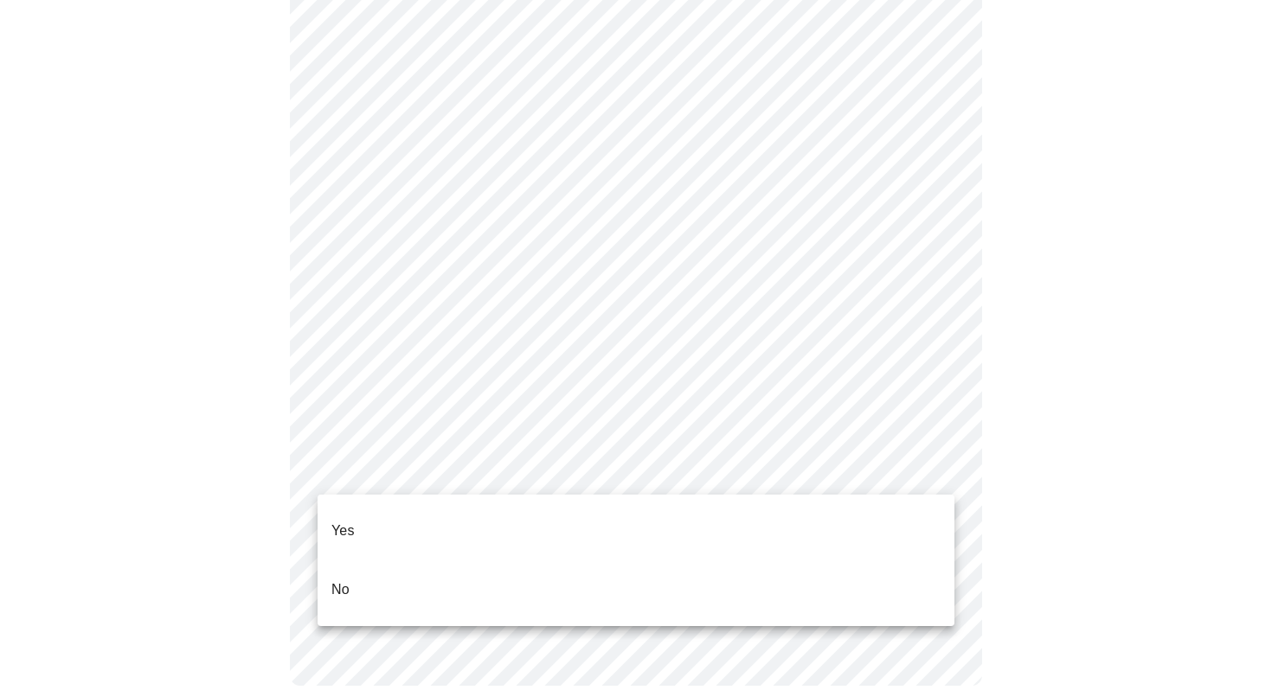
click at [375, 514] on li "Yes" at bounding box center [636, 531] width 637 height 59
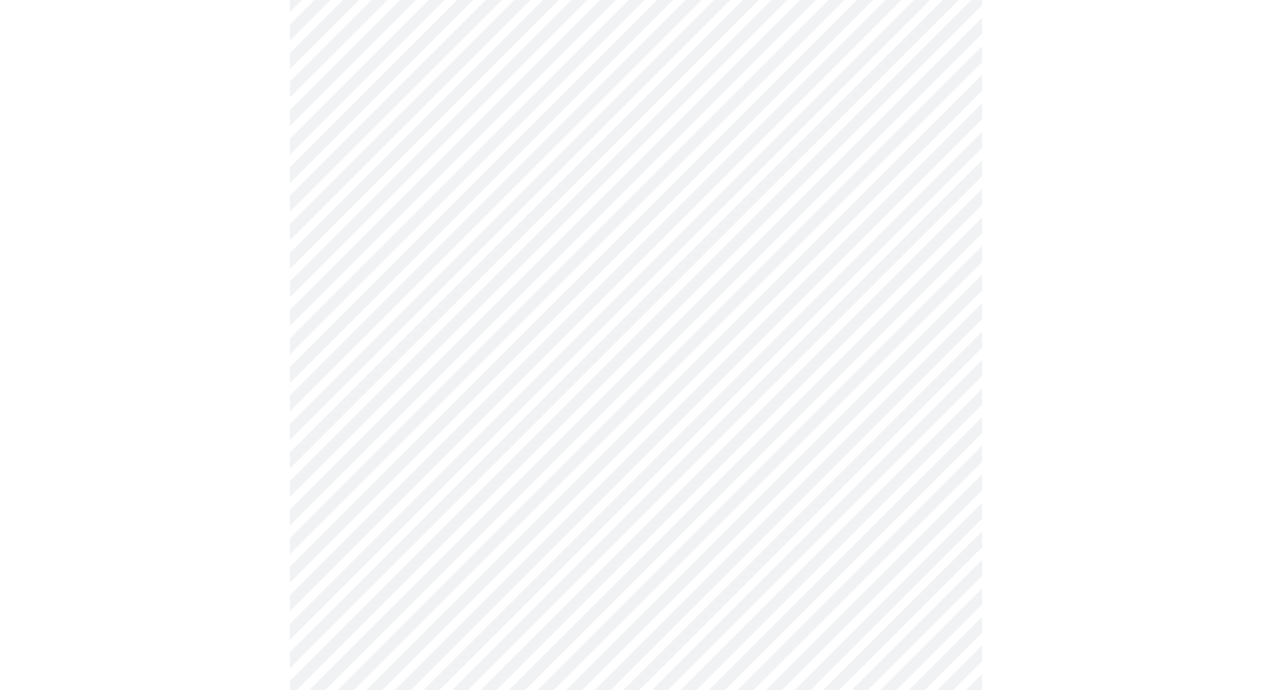
scroll to position [4424, 0]
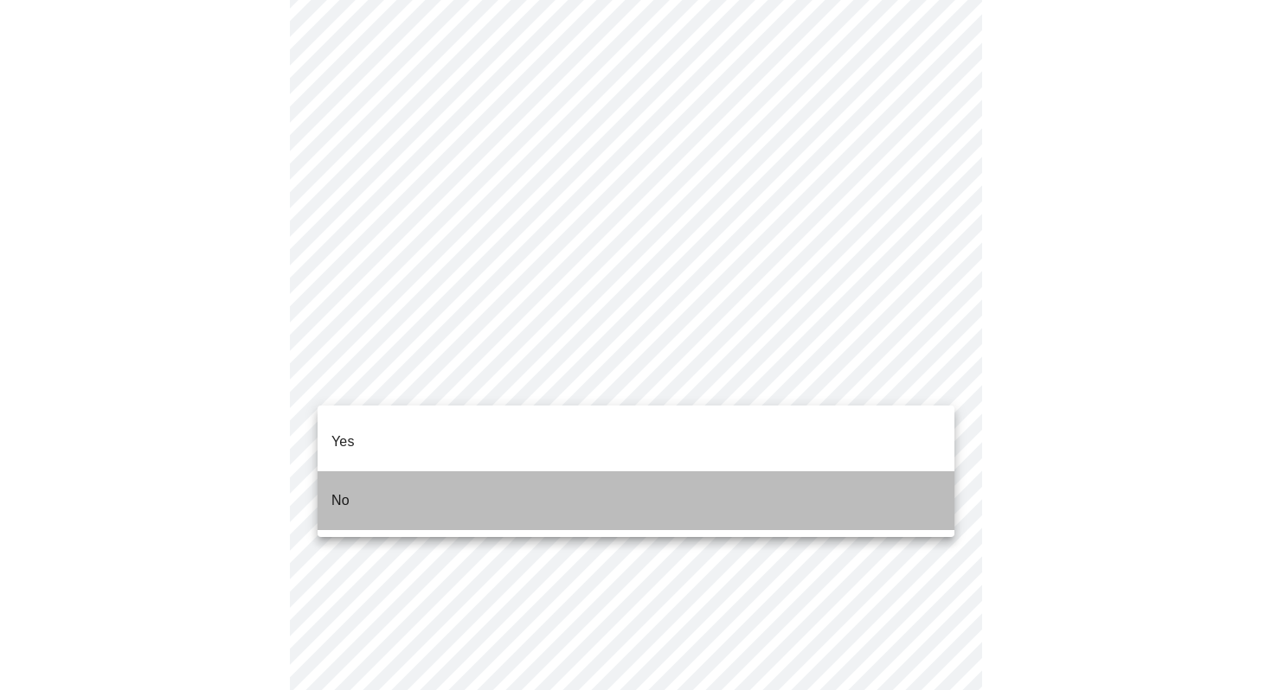
click at [345, 485] on span "No" at bounding box center [340, 501] width 18 height 48
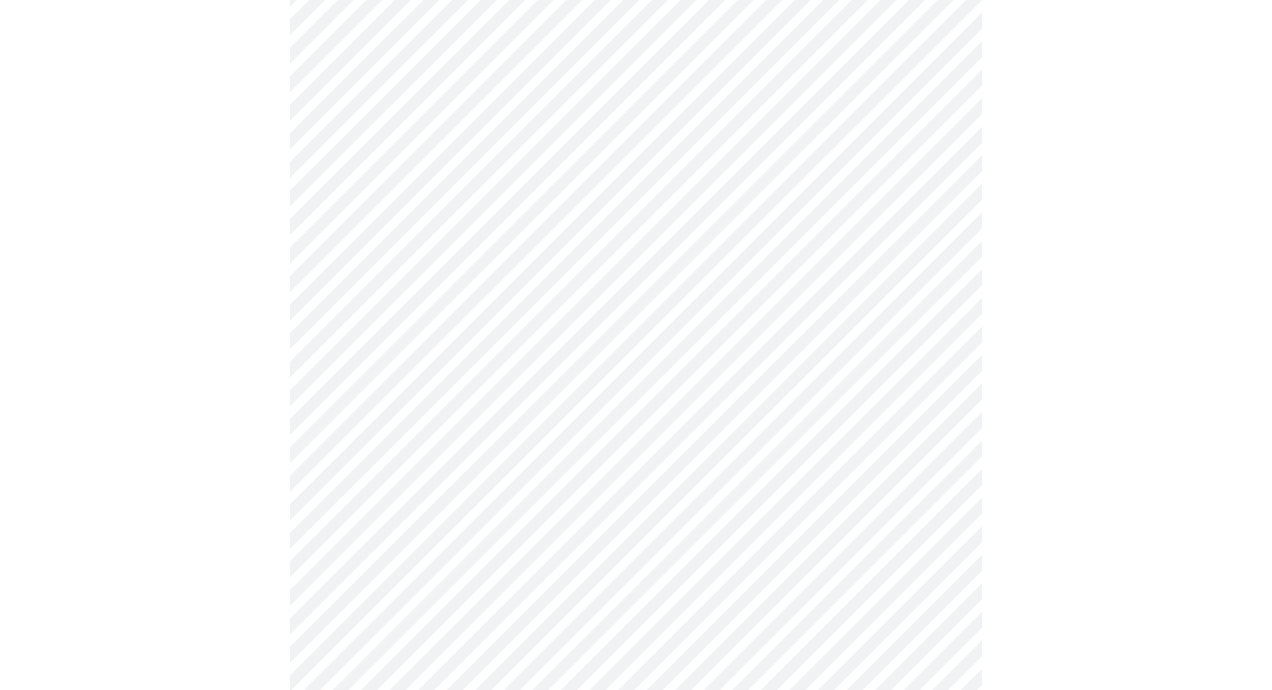
scroll to position [4512, 0]
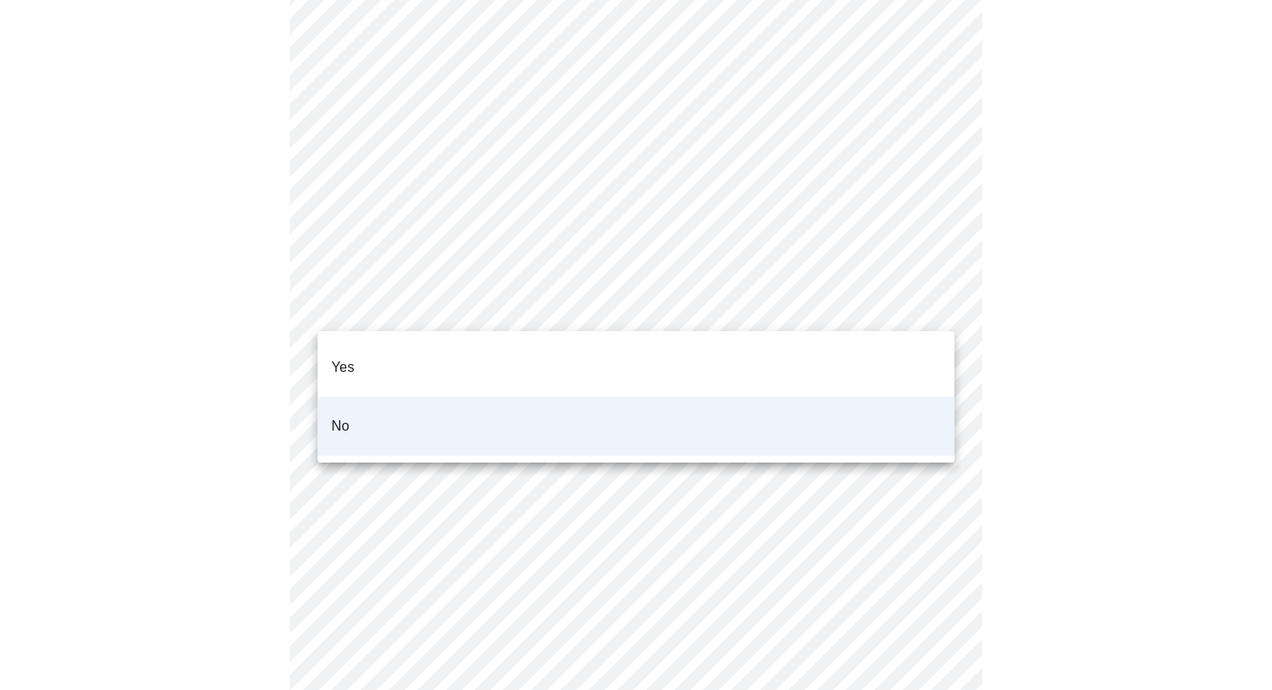
click at [395, 353] on li "Yes" at bounding box center [636, 367] width 637 height 59
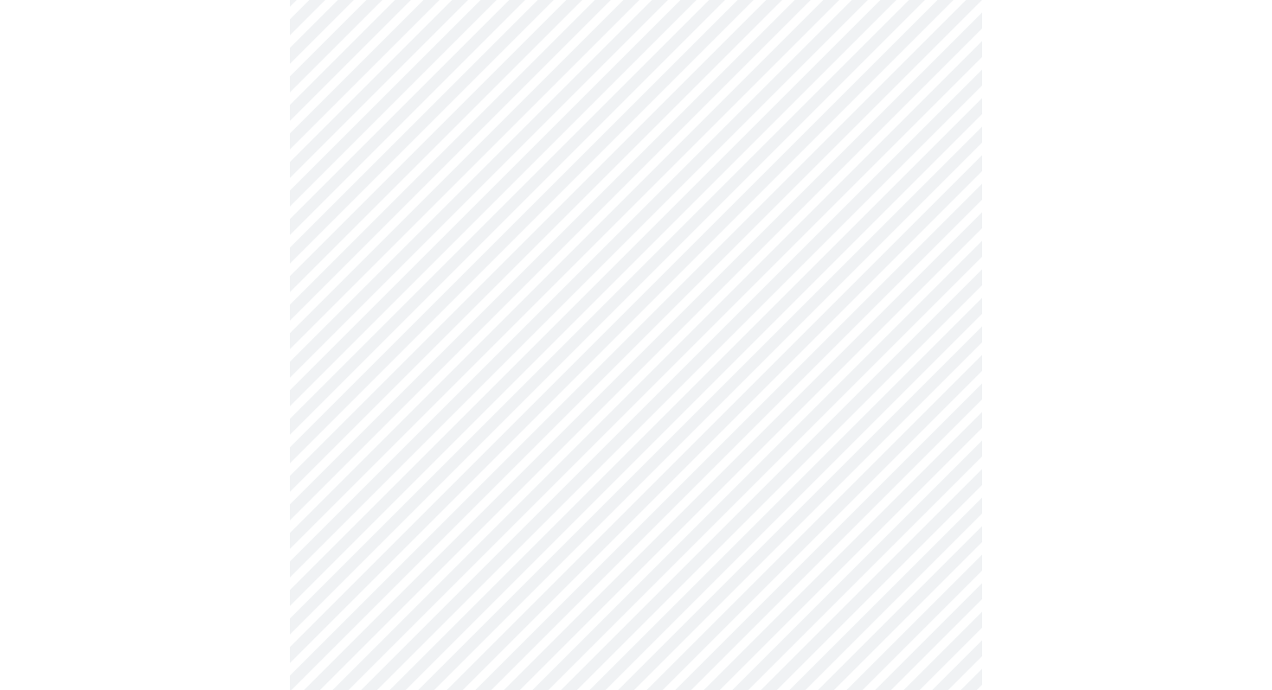
scroll to position [836, 0]
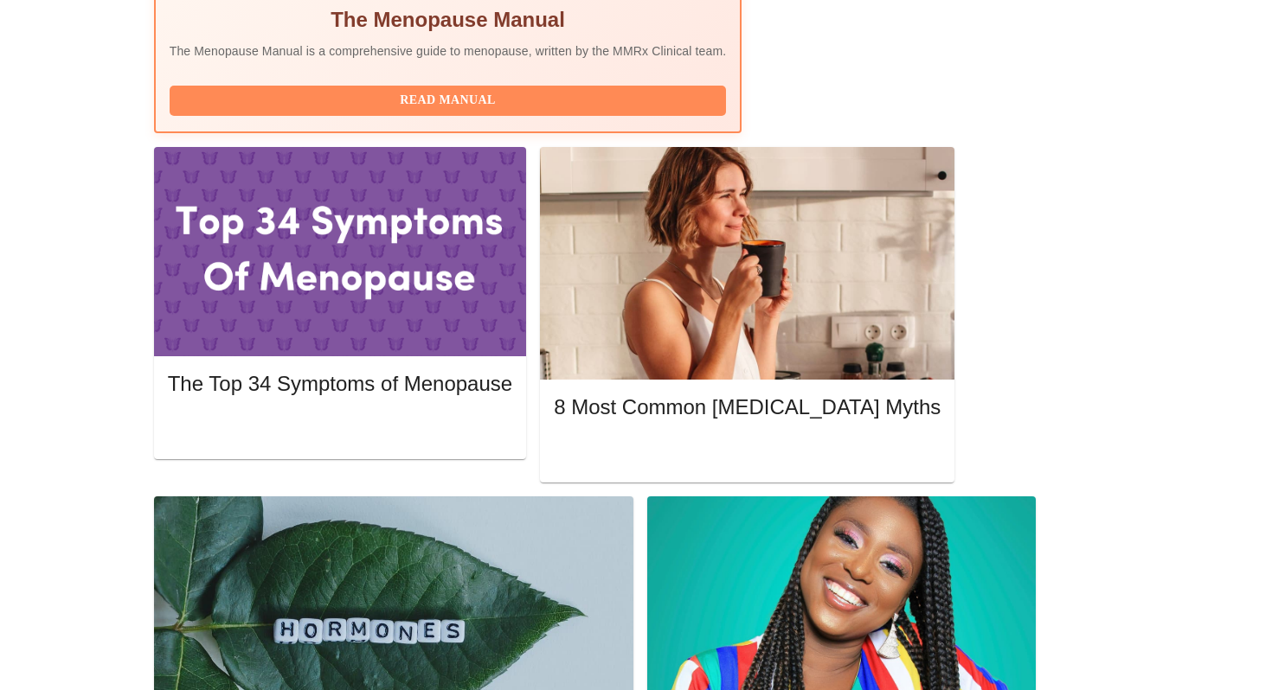
scroll to position [697, 0]
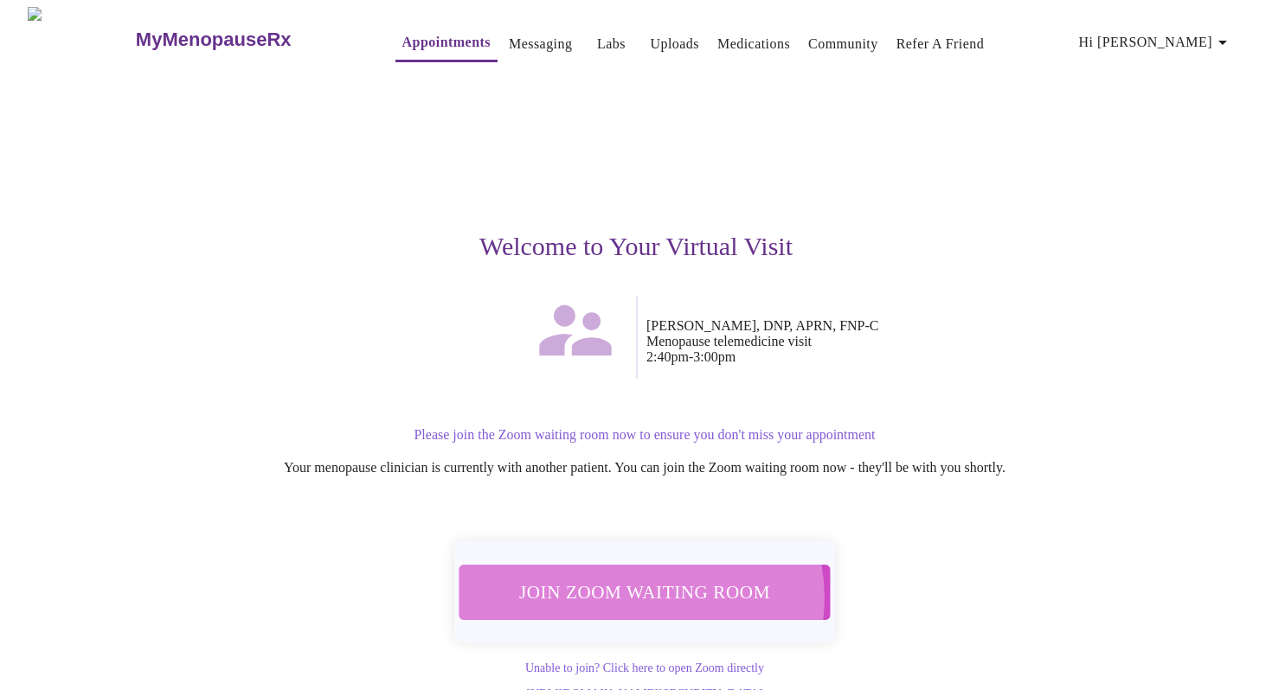
click at [639, 588] on span "Join Zoom Waiting Room" at bounding box center [644, 592] width 327 height 32
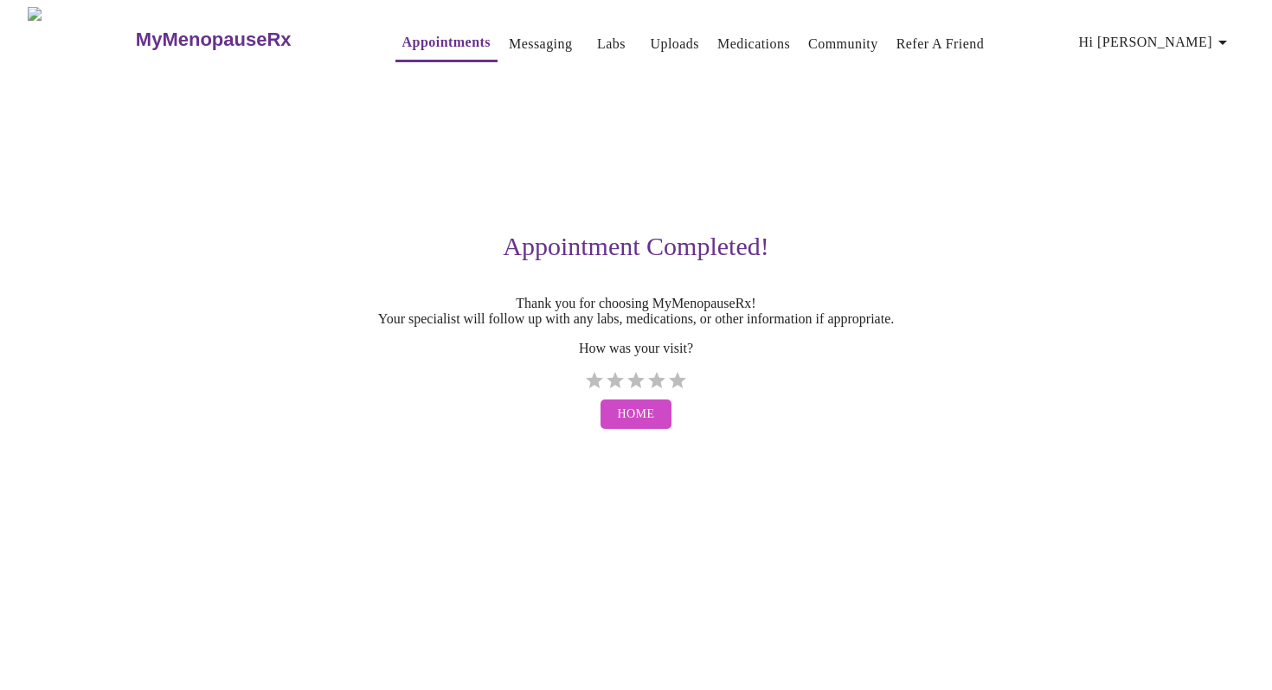
click at [402, 37] on link "Appointments" at bounding box center [446, 42] width 88 height 24
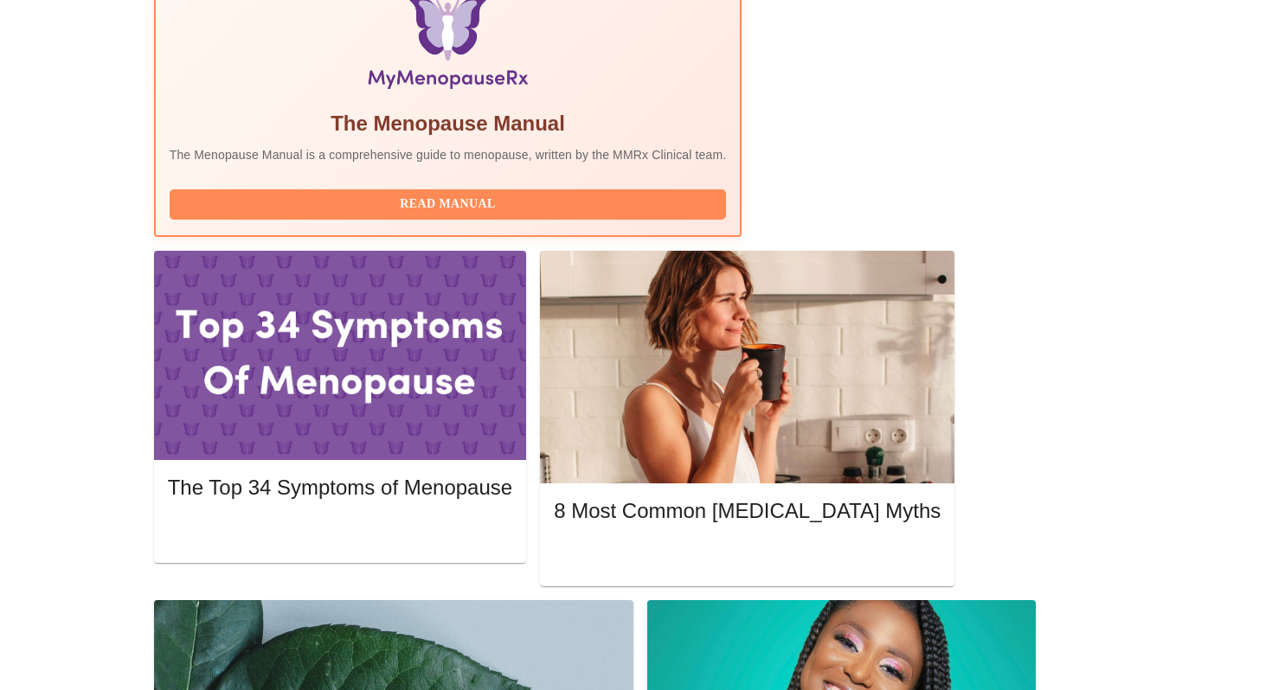
scroll to position [594, 0]
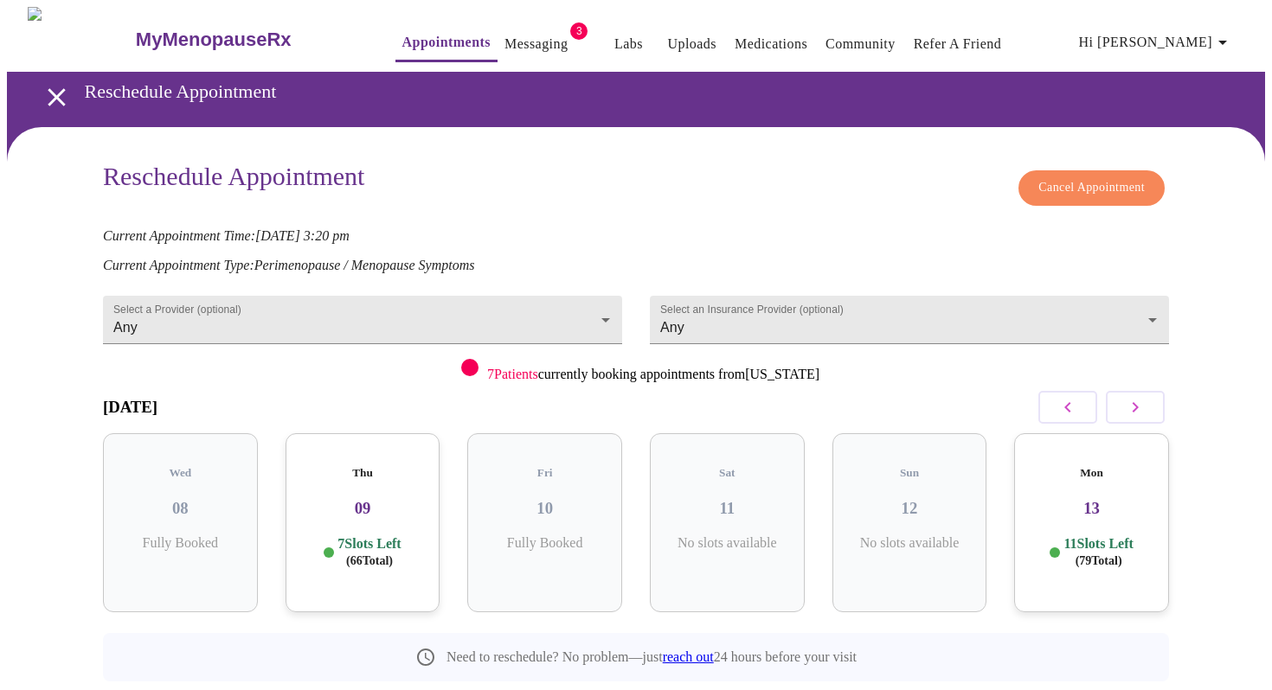
click at [1097, 177] on span "Cancel Appointment" at bounding box center [1091, 188] width 106 height 22
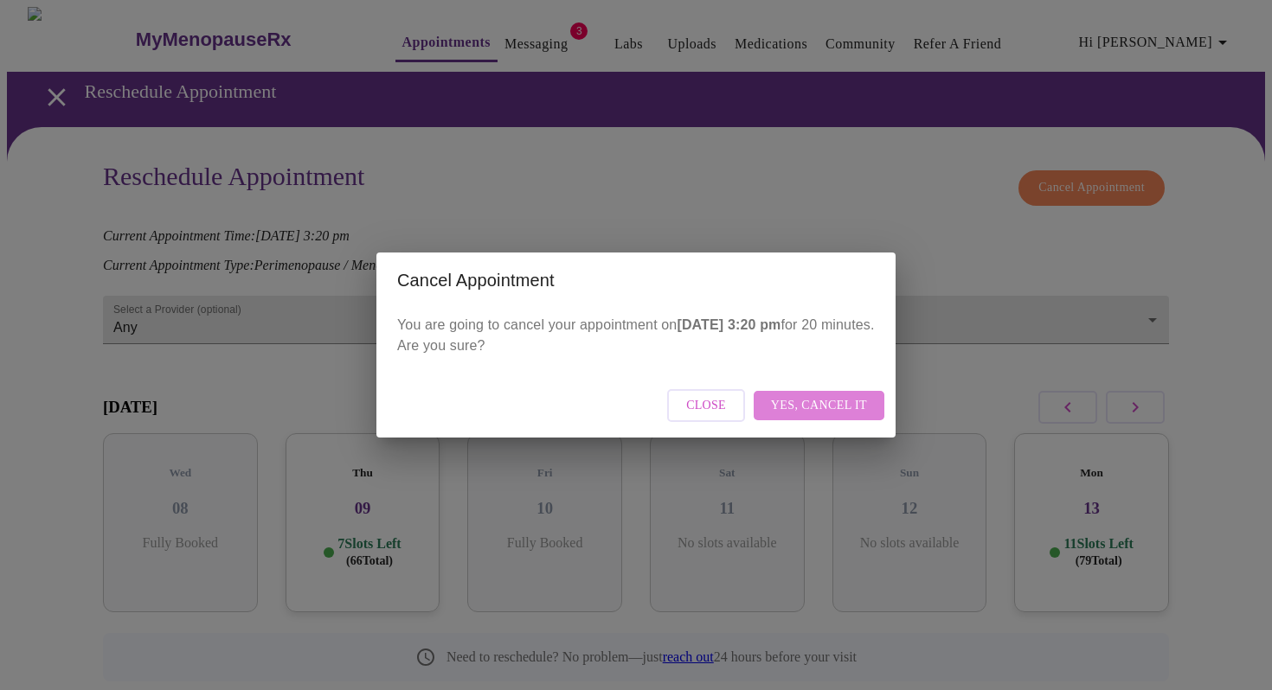
click at [832, 408] on span "Yes, cancel it" at bounding box center [819, 406] width 96 height 22
click at [859, 402] on div "Close" at bounding box center [635, 406] width 519 height 65
click at [789, 408] on span "Close" at bounding box center [781, 406] width 40 height 22
